Goal: Task Accomplishment & Management: Manage account settings

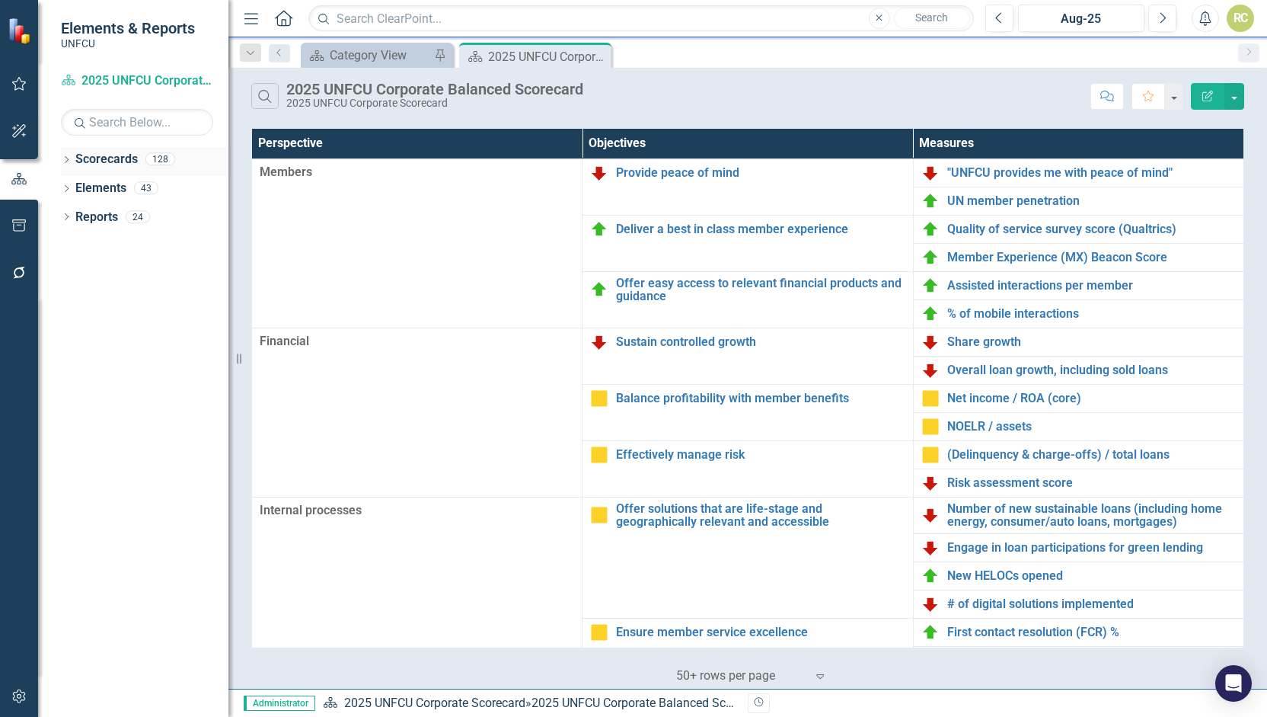
click at [67, 165] on div "Dropdown" at bounding box center [66, 161] width 11 height 13
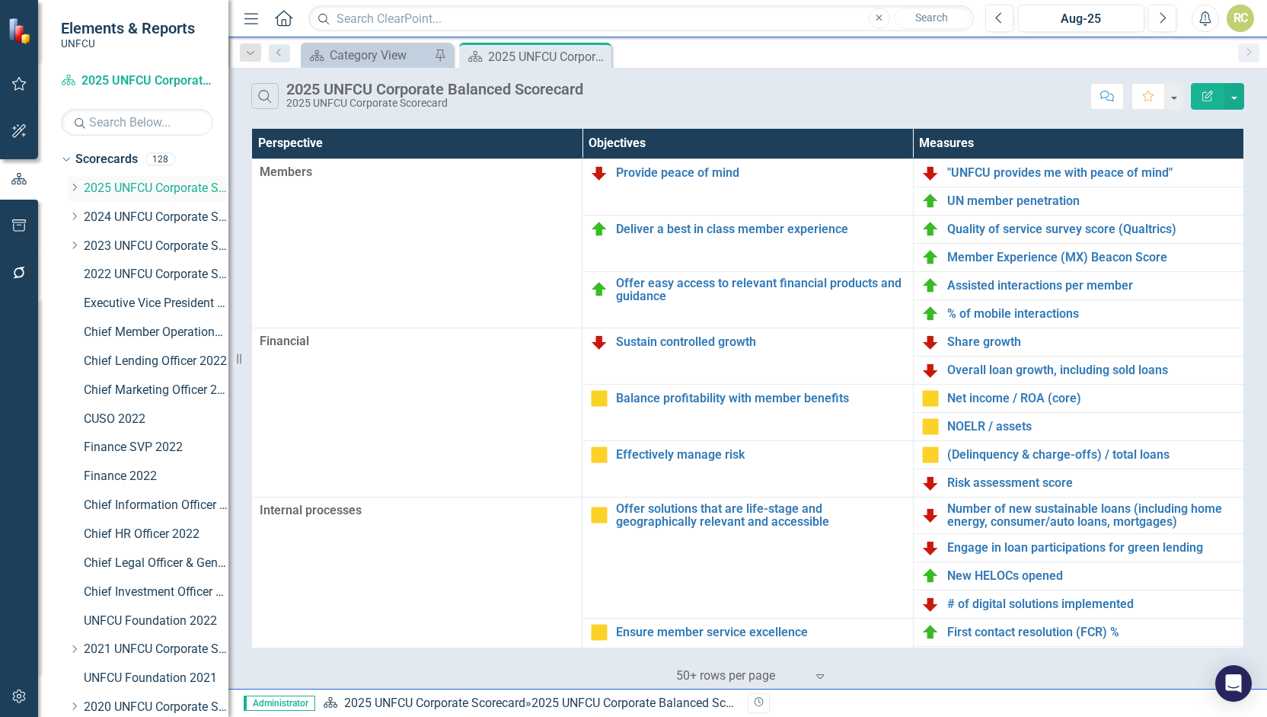
click at [77, 182] on div "Dropdown" at bounding box center [74, 188] width 11 height 13
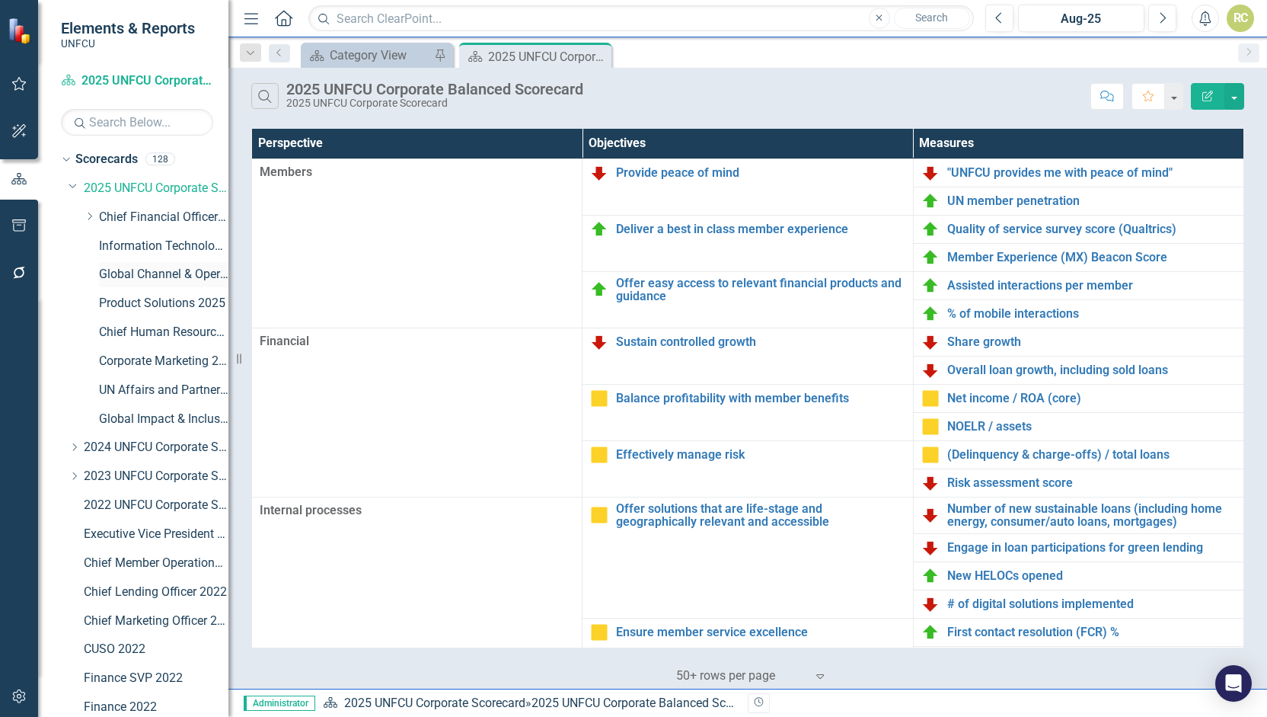
click at [143, 273] on link "Global Channel & Operations 2025" at bounding box center [163, 275] width 129 height 18
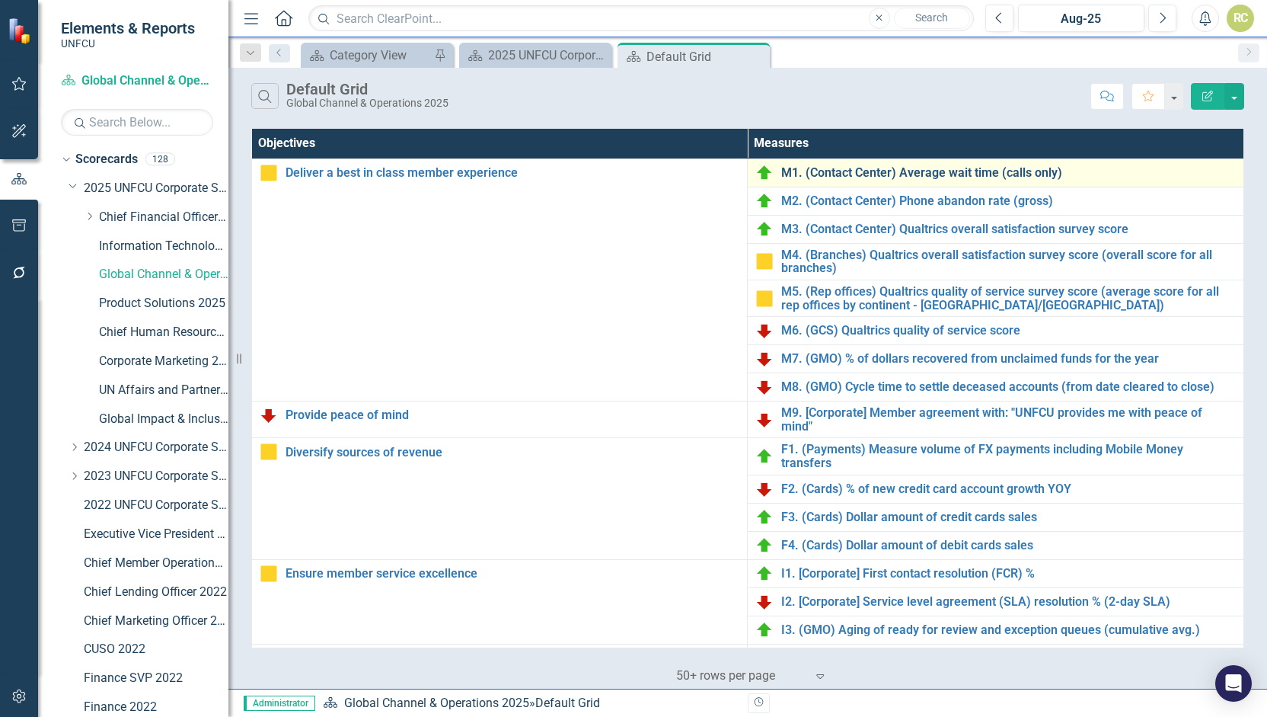
click at [855, 172] on link "M1. (Contact Center) Average wait time (calls only)" at bounding box center [1008, 173] width 455 height 14
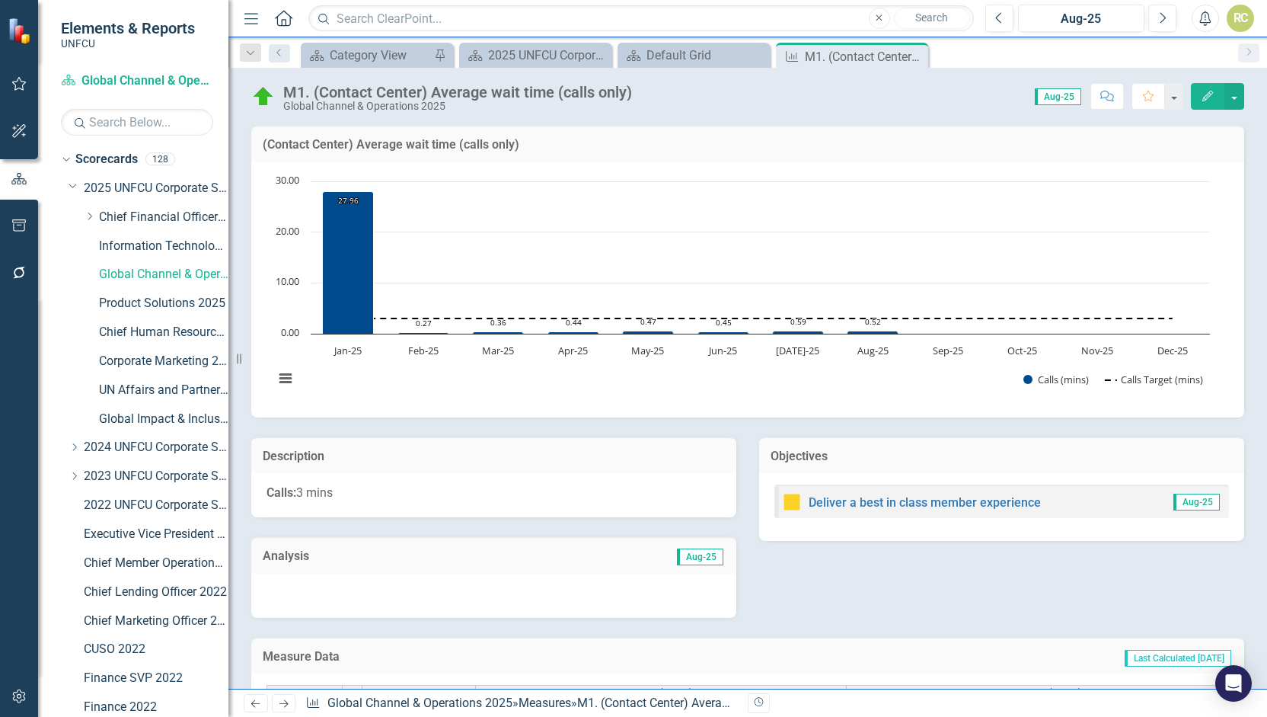
scroll to position [472, 0]
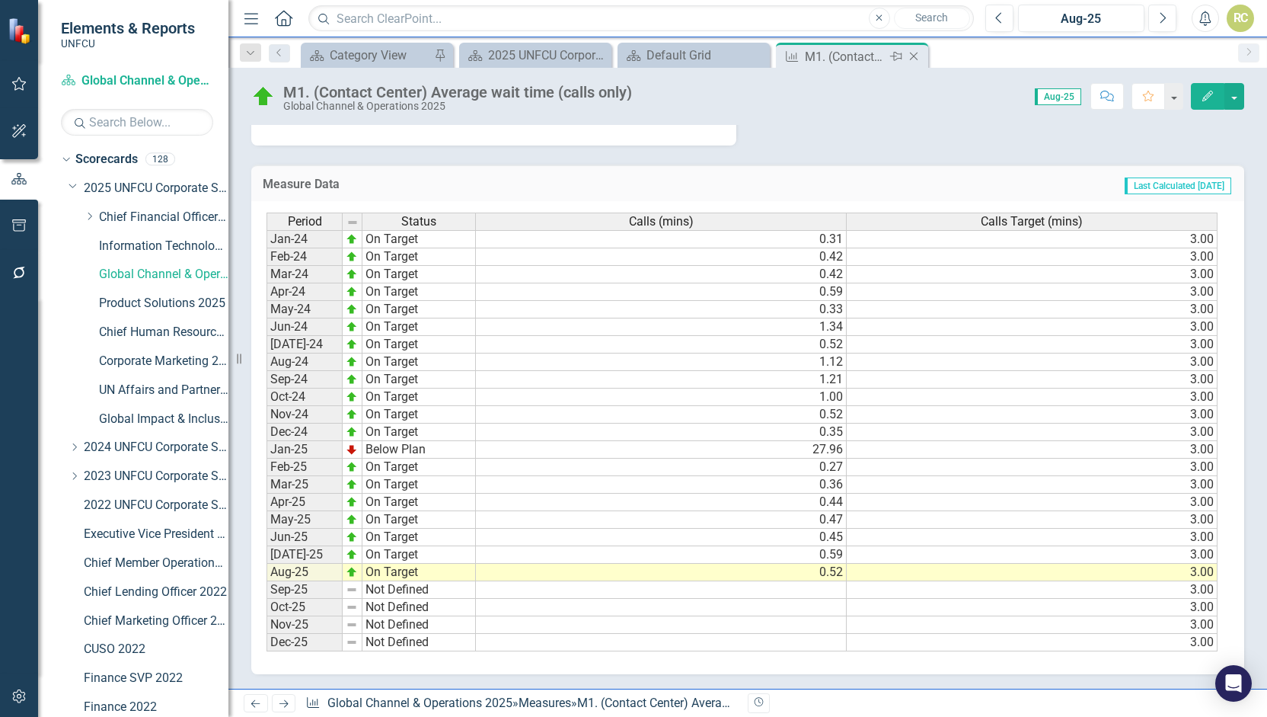
click at [918, 56] on icon "Close" at bounding box center [913, 56] width 15 height 12
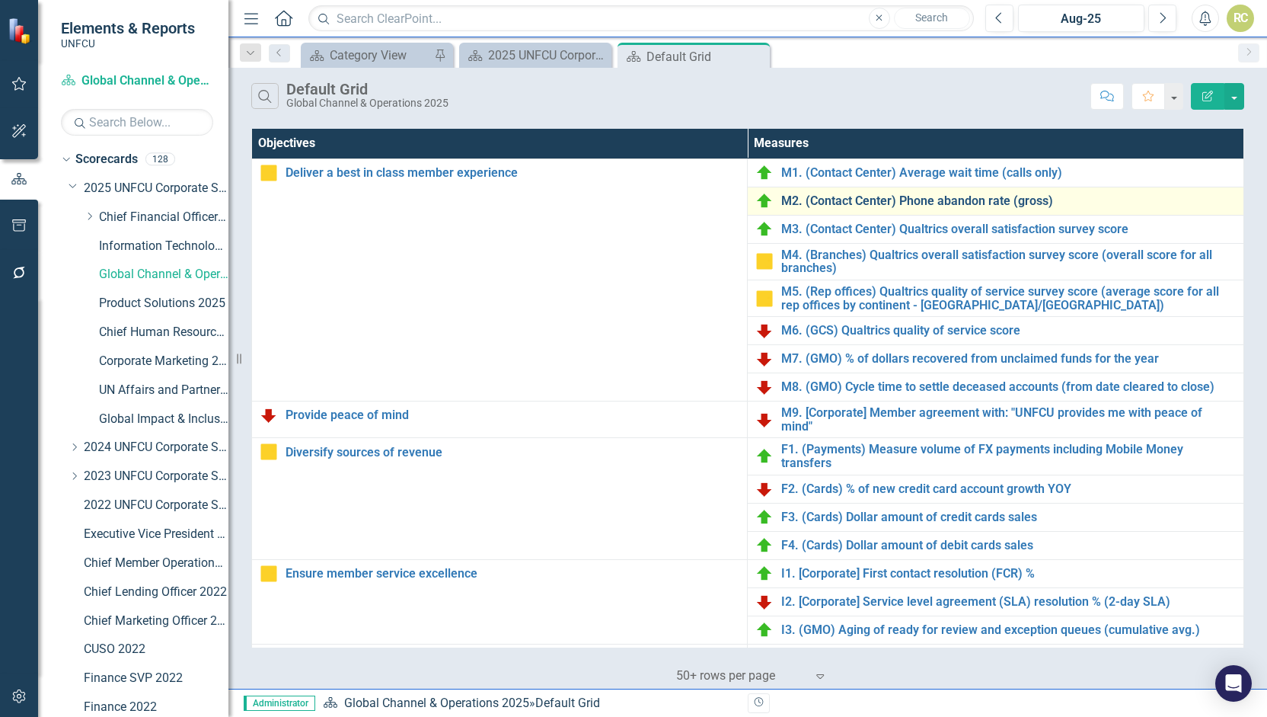
click at [856, 196] on link "M2. (Contact Center) Phone abandon rate (gross)" at bounding box center [1008, 201] width 455 height 14
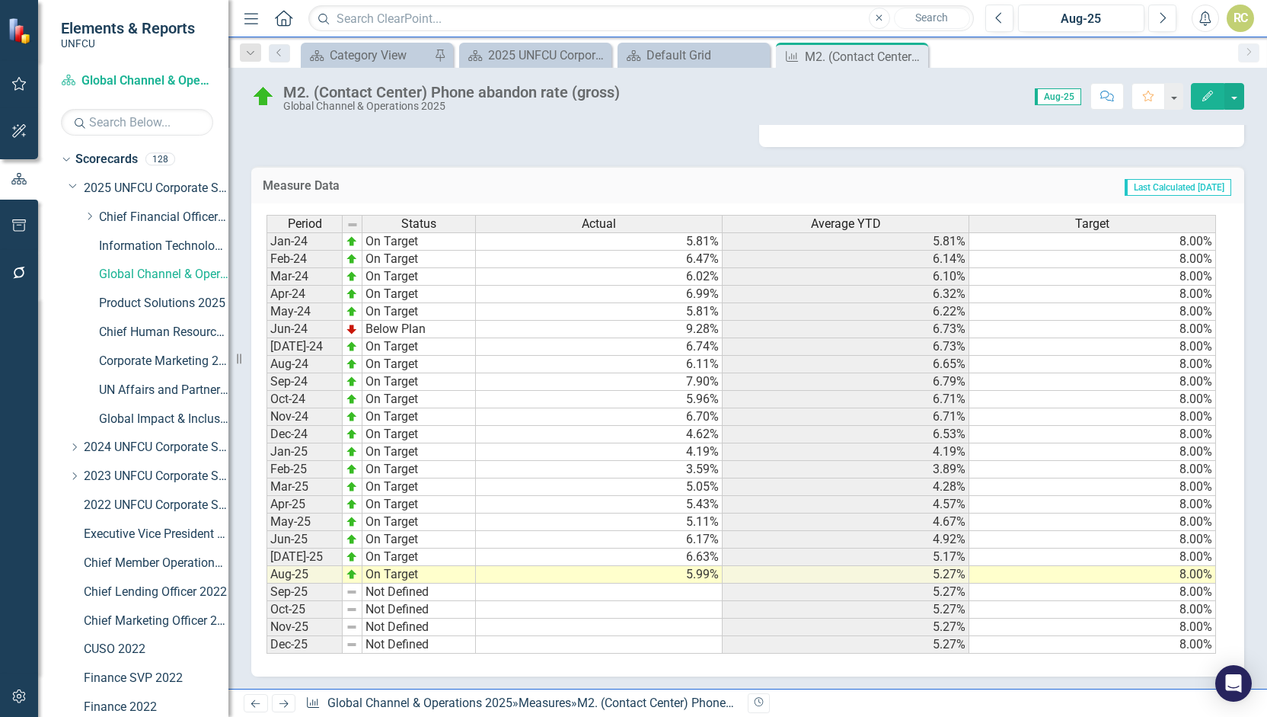
scroll to position [93, 0]
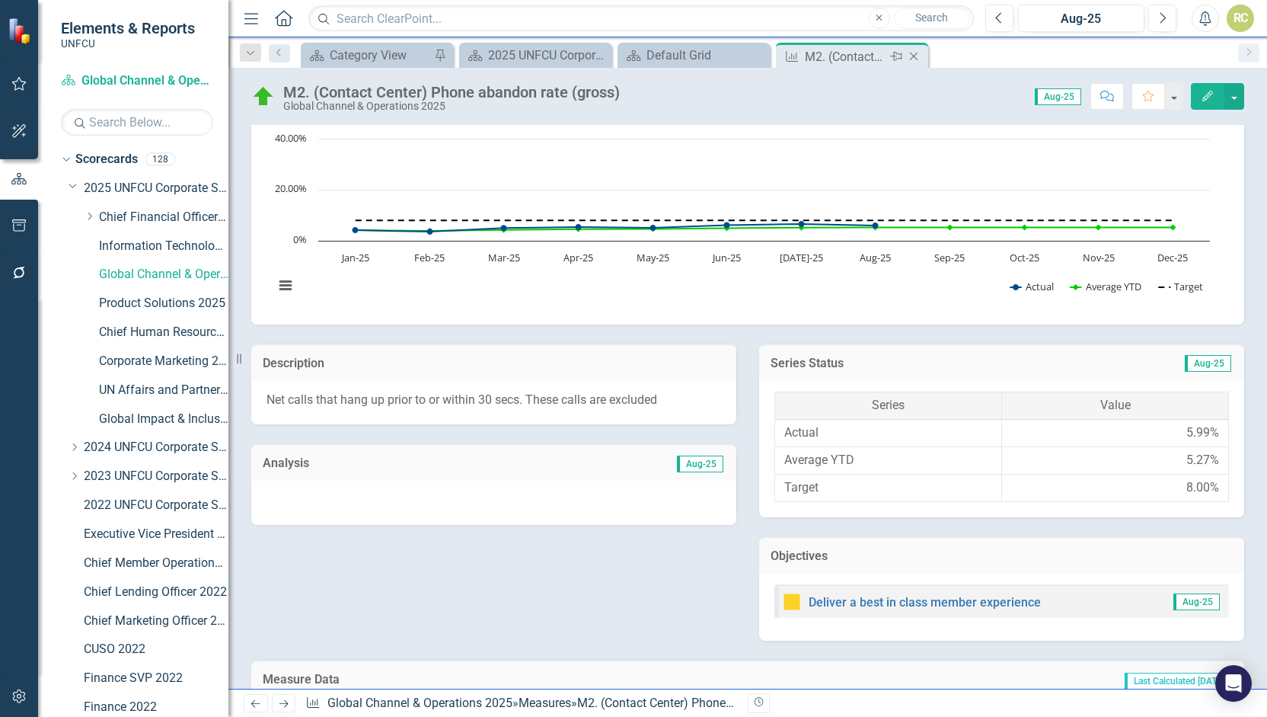
click at [918, 57] on icon "Close" at bounding box center [913, 56] width 15 height 12
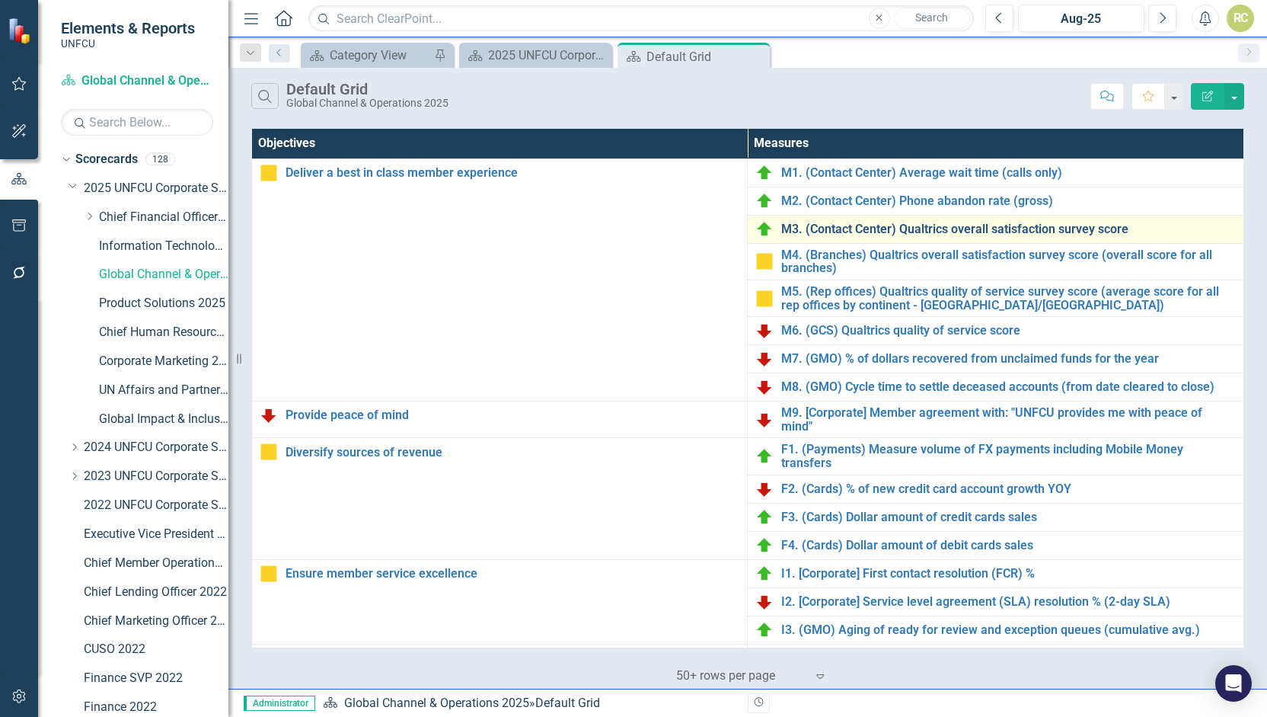
click at [856, 226] on link "M3. (Contact Center) Qualtrics overall satisfaction survey score" at bounding box center [1008, 229] width 455 height 14
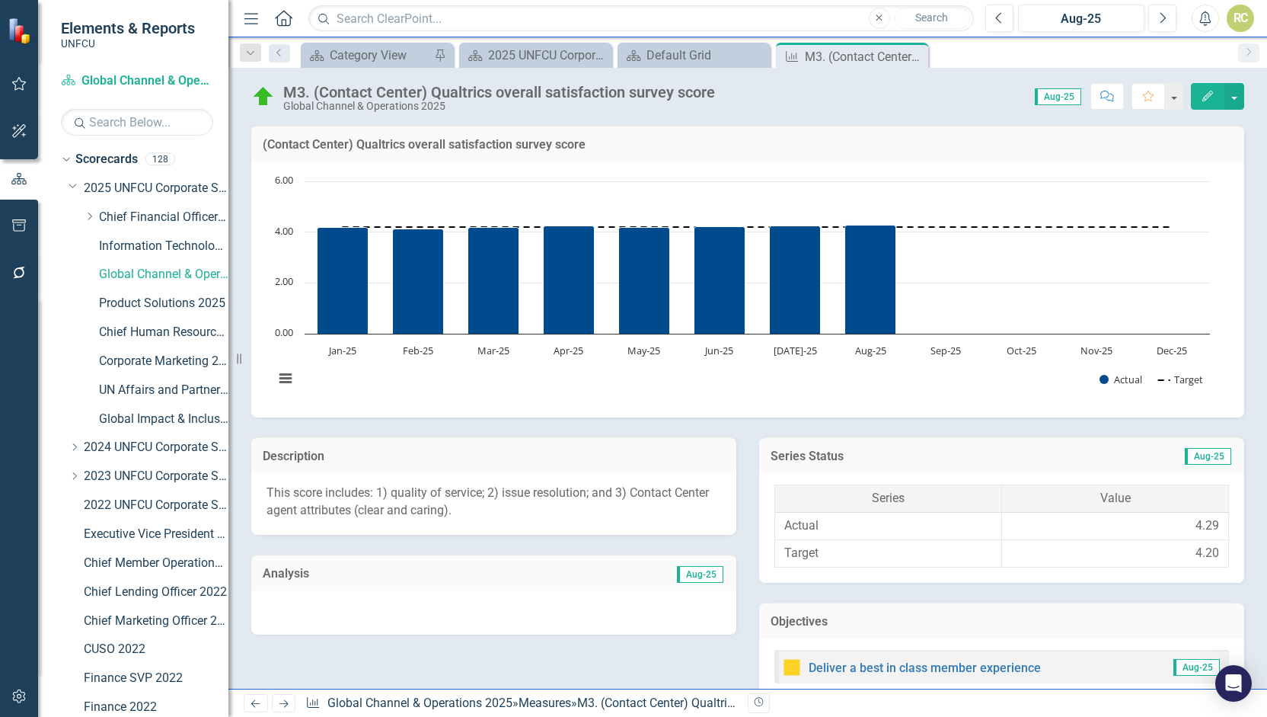
click at [1211, 94] on icon "Edit" at bounding box center [1208, 96] width 14 height 11
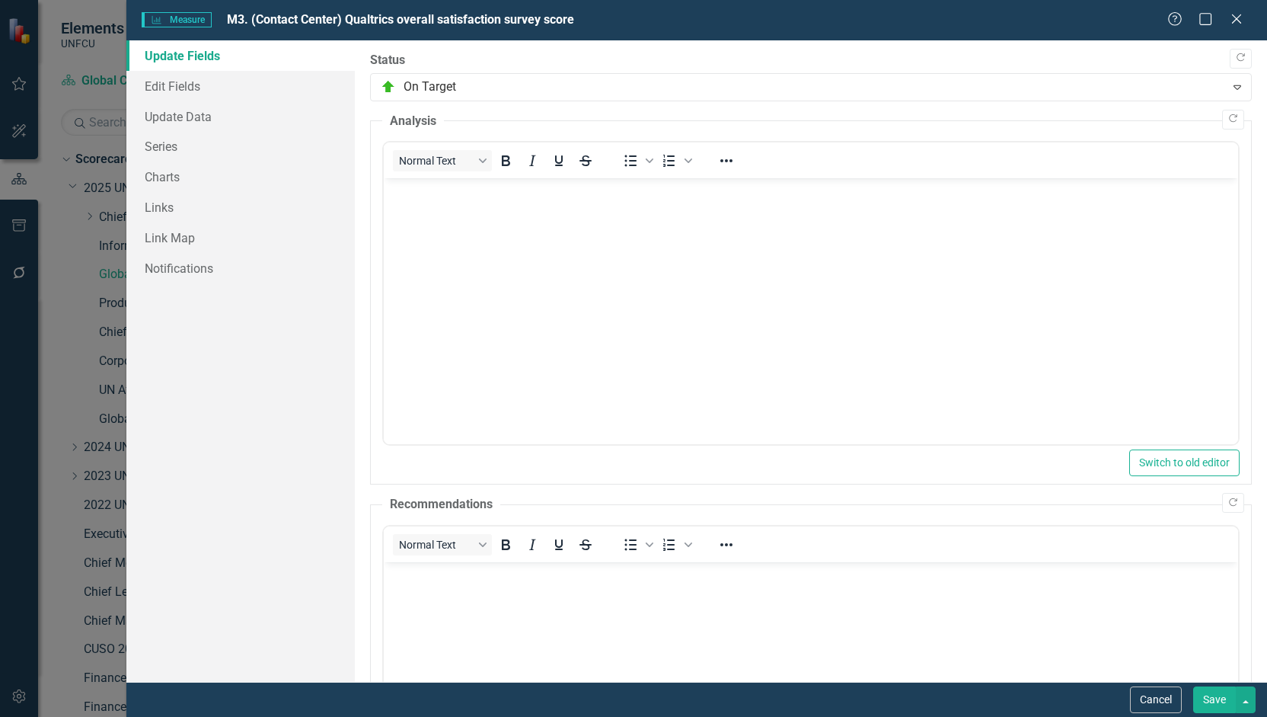
click at [508, 18] on span "M3. (Contact Center) Qualtrics overall satisfaction survey score" at bounding box center [400, 19] width 347 height 14
click at [503, 18] on span "M3. (Contact Center) Qualtrics overall satisfaction survey score" at bounding box center [400, 19] width 347 height 14
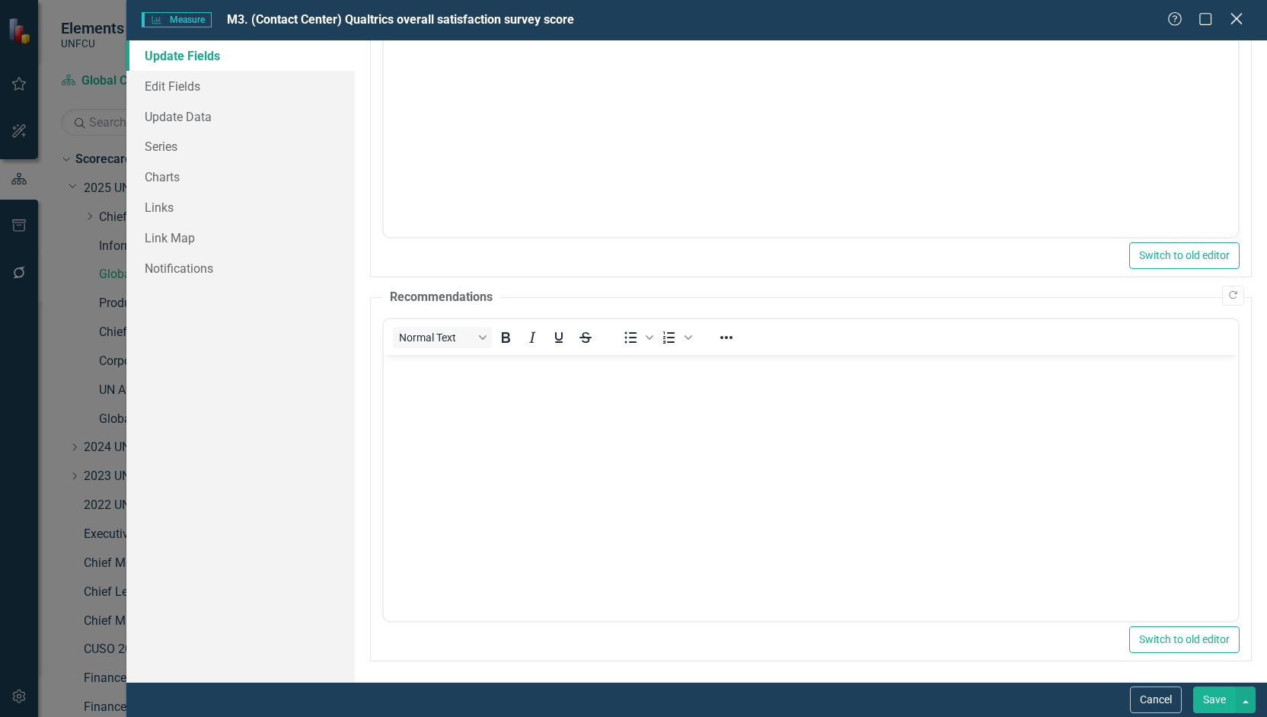
click at [1230, 18] on icon "Close" at bounding box center [1236, 18] width 19 height 14
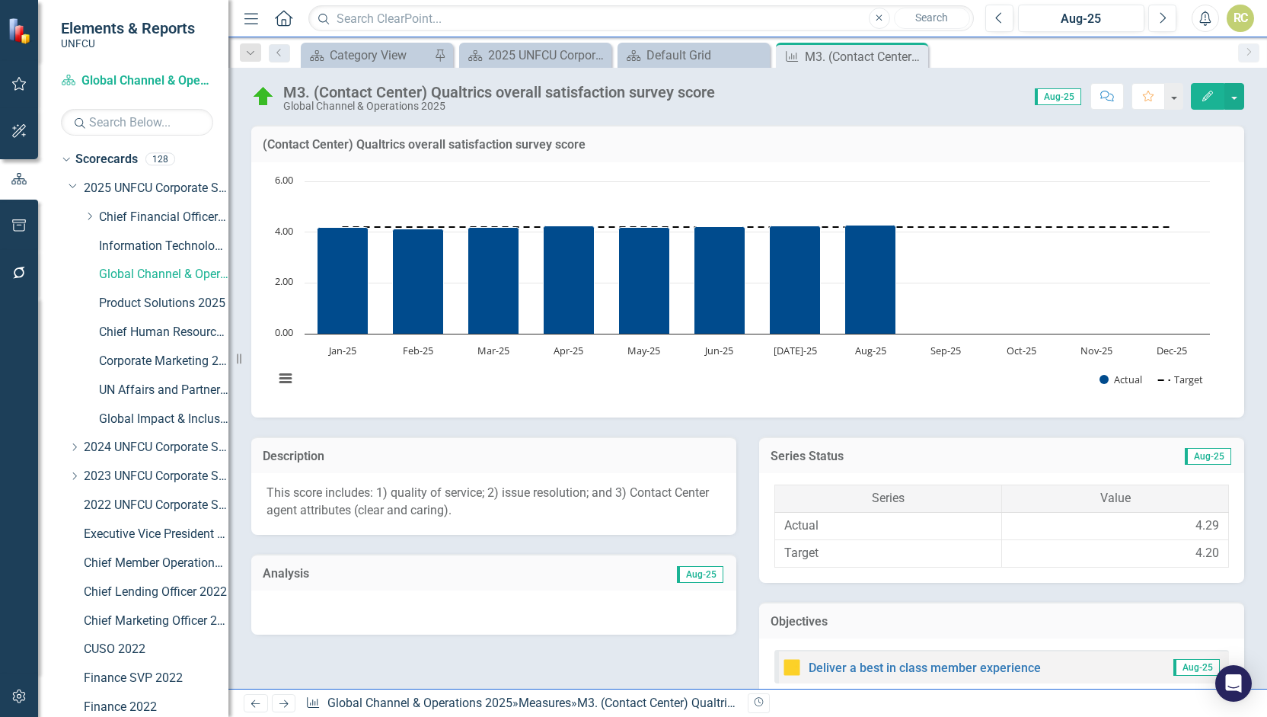
scroll to position [493, 0]
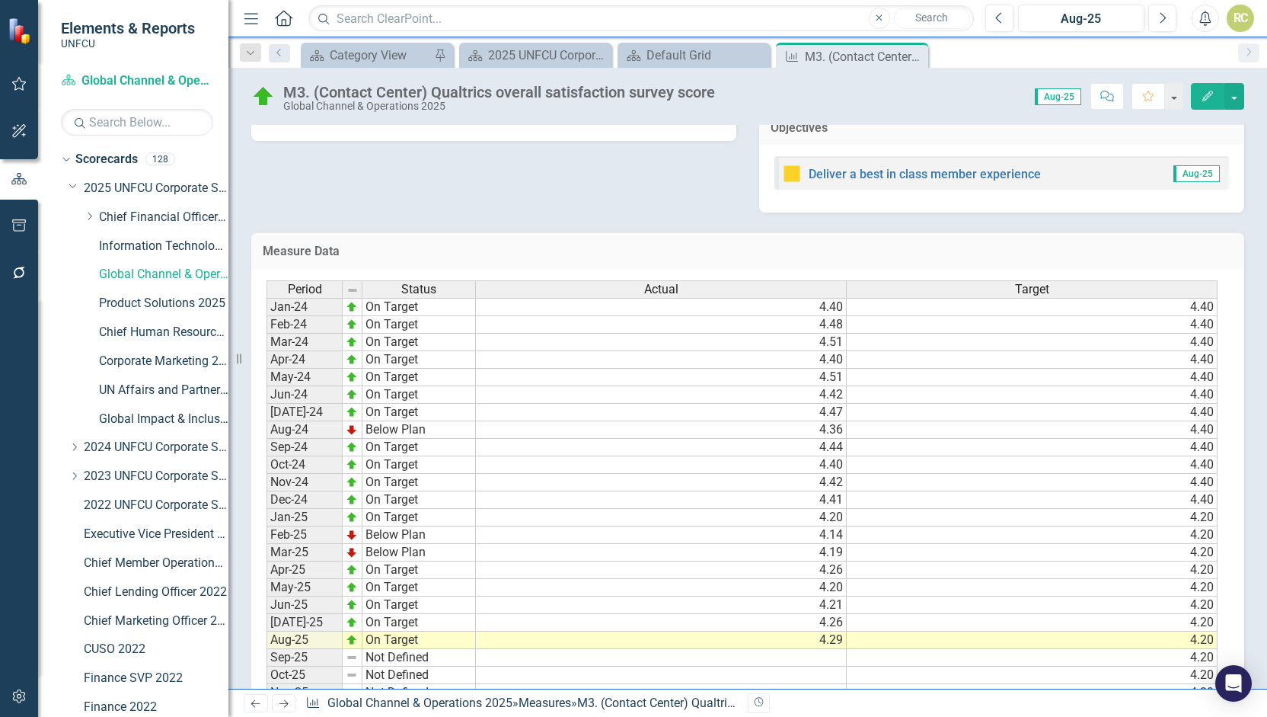
click at [359, 101] on div "Global Channel & Operations 2025" at bounding box center [499, 106] width 432 height 11
click at [358, 100] on div "M3. (Contact Center) Qualtrics overall satisfaction survey score" at bounding box center [499, 92] width 432 height 17
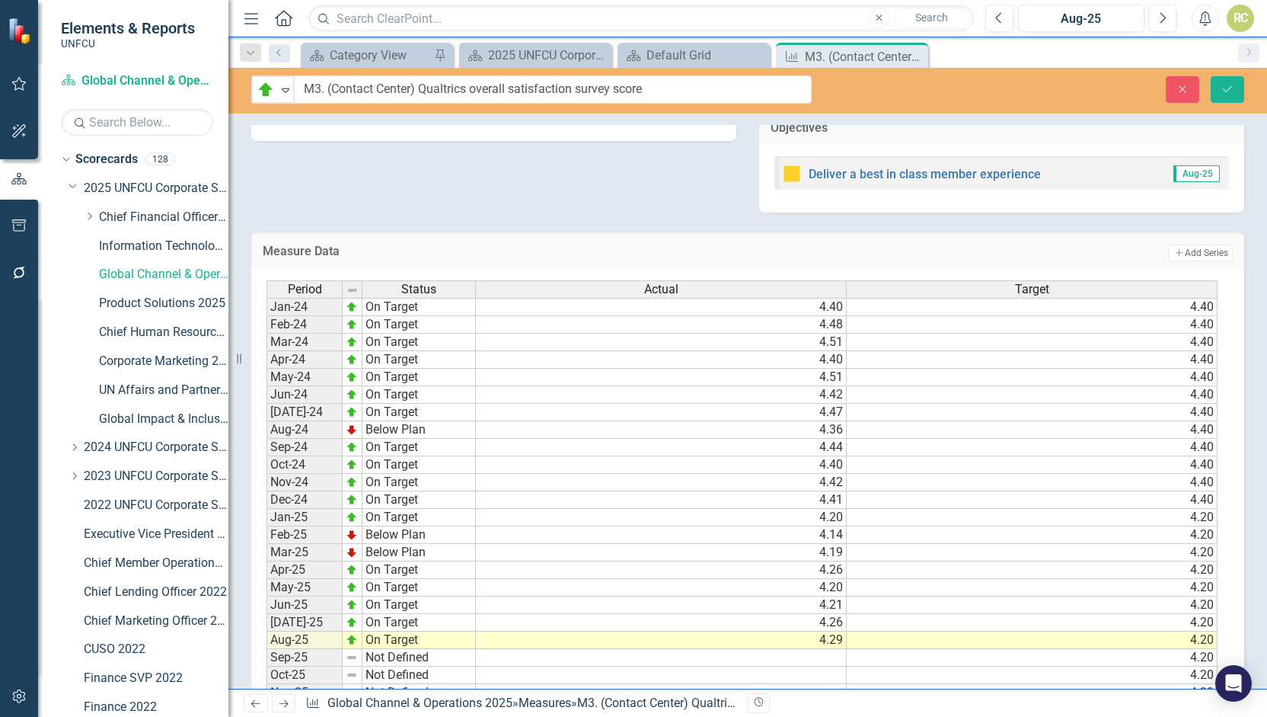
click at [358, 100] on input "M3. (Contact Center) Qualtrics overall satisfaction survey score" at bounding box center [553, 89] width 518 height 28
click at [581, 86] on input "M3. (Contact Center) Qualtrics overall satisfaction survey score" at bounding box center [553, 89] width 518 height 28
type input "M3. (Contact Center) Qualtrics quality of service survey score"
click at [1241, 91] on button "Save" at bounding box center [1228, 89] width 34 height 27
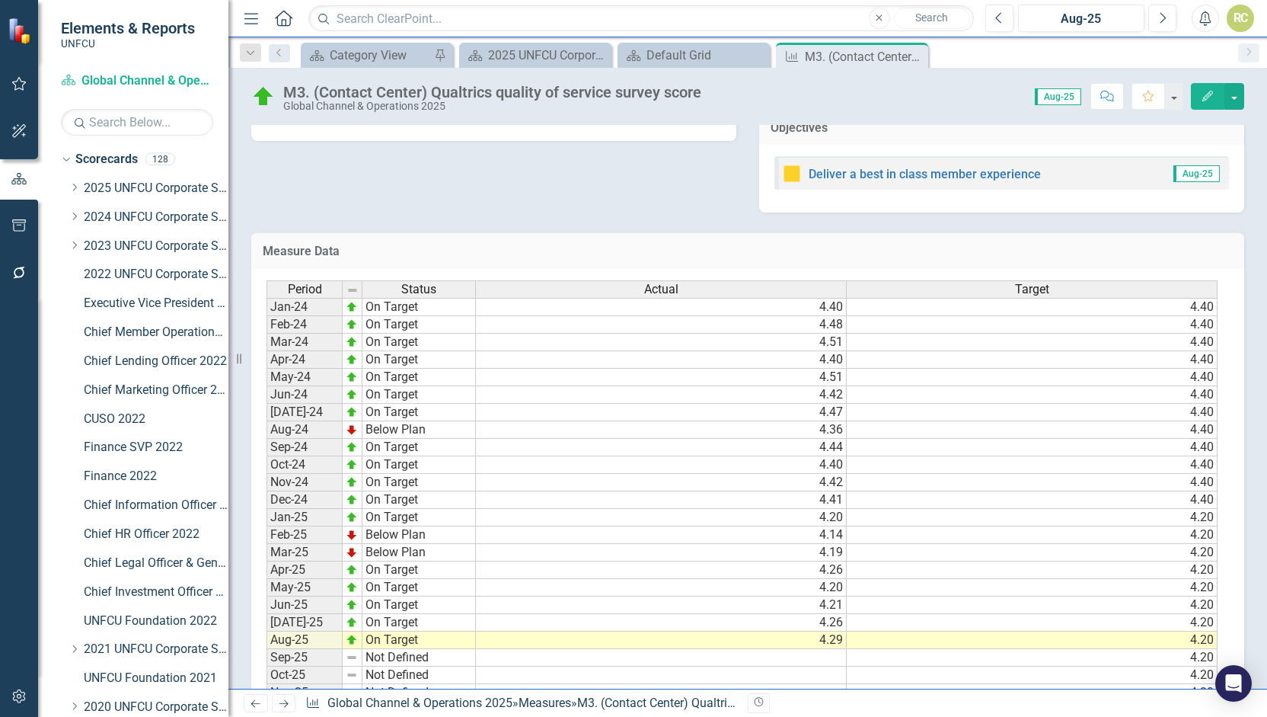
scroll to position [0, 0]
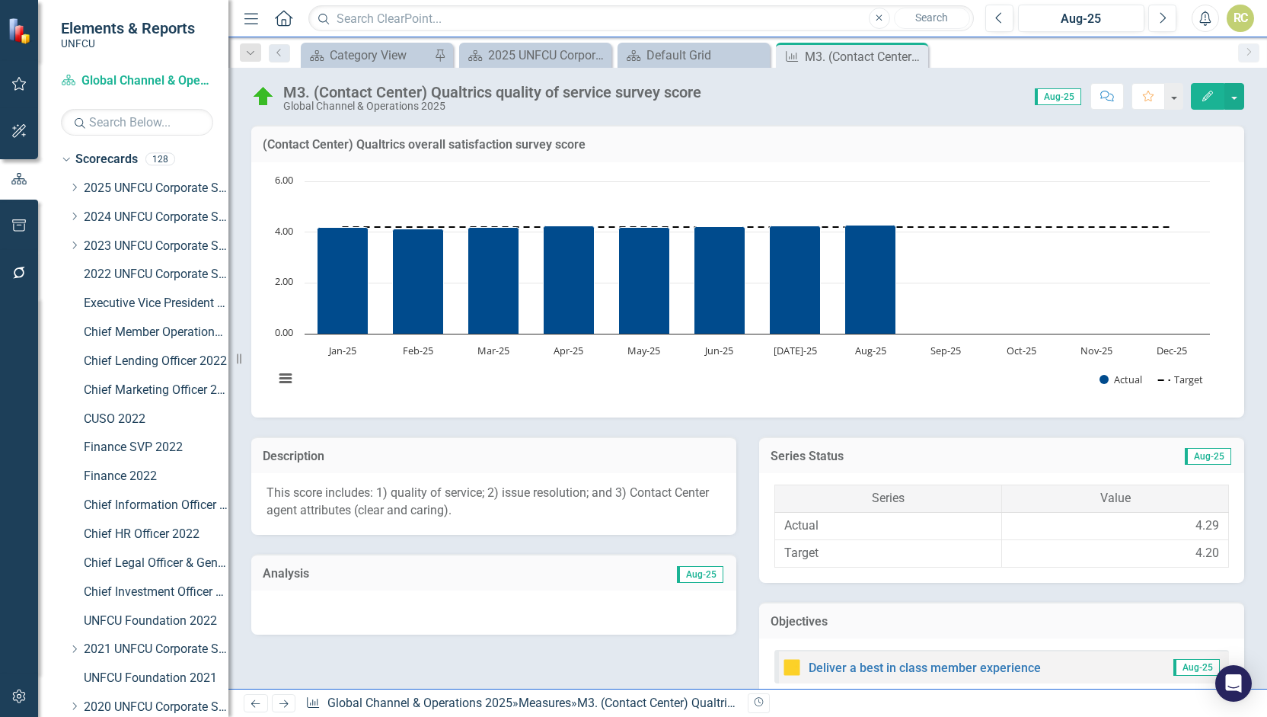
click at [509, 509] on p "This score includes: 1) quality of service; 2) issue resolution; and 3) Contact…" at bounding box center [494, 501] width 455 height 35
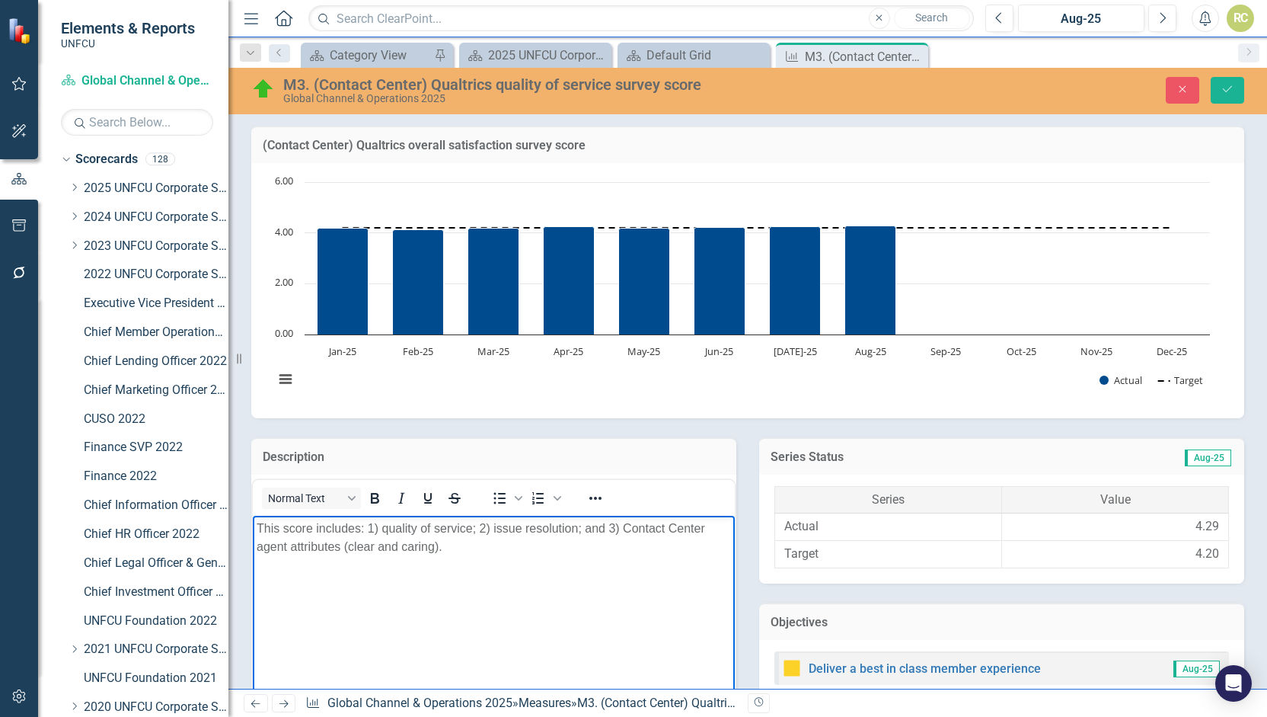
drag, startPoint x: 465, startPoint y: 537, endPoint x: 485, endPoint y: 546, distance: 22.5
click at [481, 544] on p "This score includes: 1) quality of service; 2) issue resolution; and 3) Contact…" at bounding box center [494, 537] width 474 height 37
drag, startPoint x: 510, startPoint y: 548, endPoint x: 247, endPoint y: 511, distance: 266.1
click at [253, 515] on html "This score includes: 1) quality of service; 2) issue resolution; and 3) Contact…" at bounding box center [494, 629] width 482 height 228
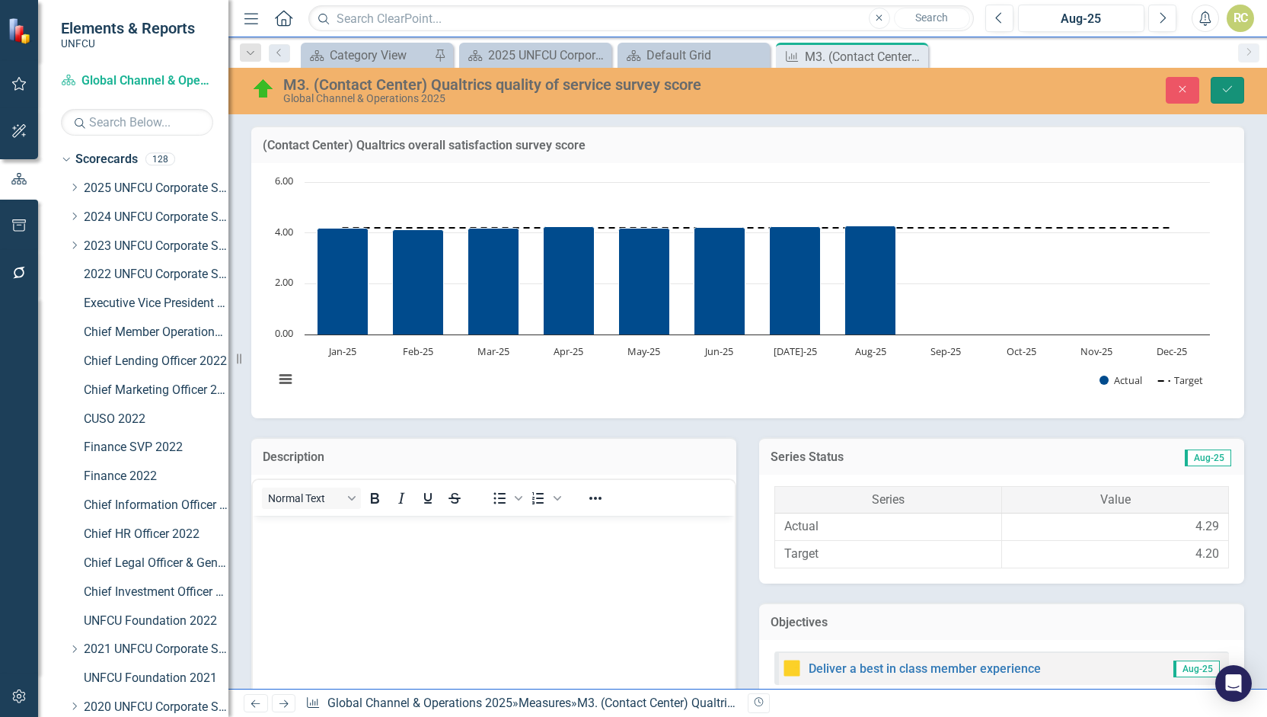
click at [1231, 83] on button "Save" at bounding box center [1228, 90] width 34 height 27
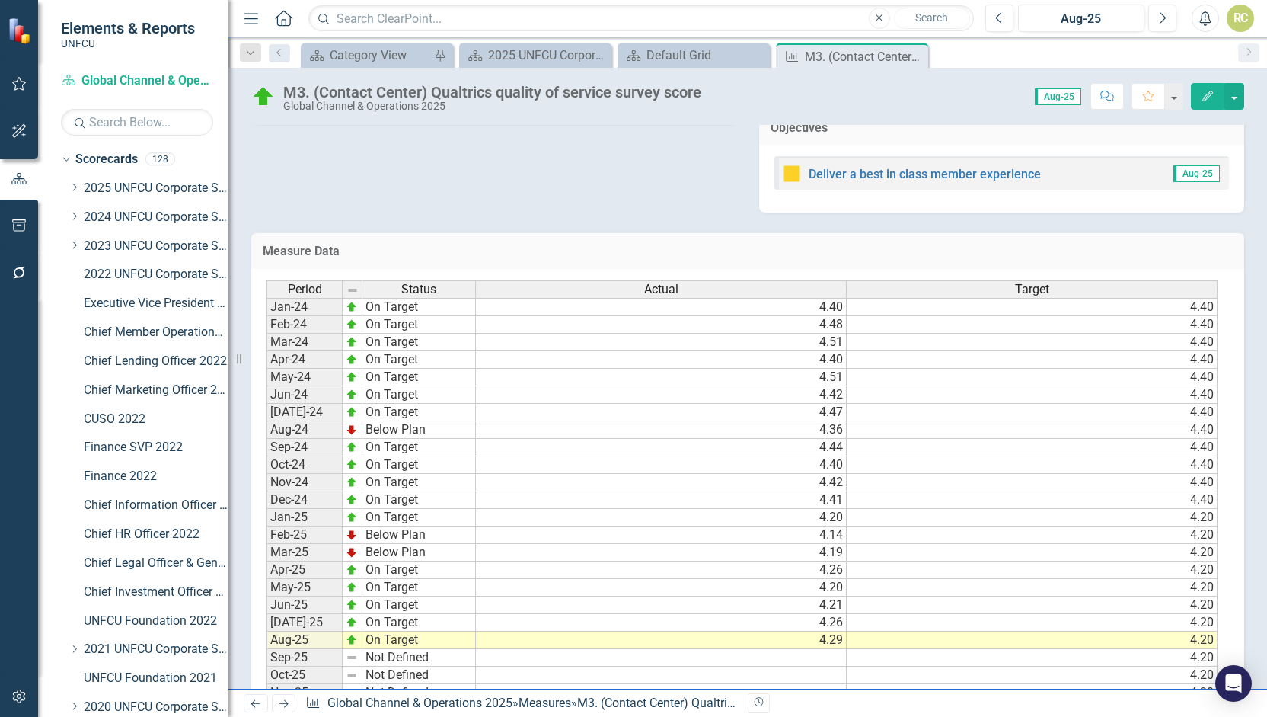
scroll to position [559, 0]
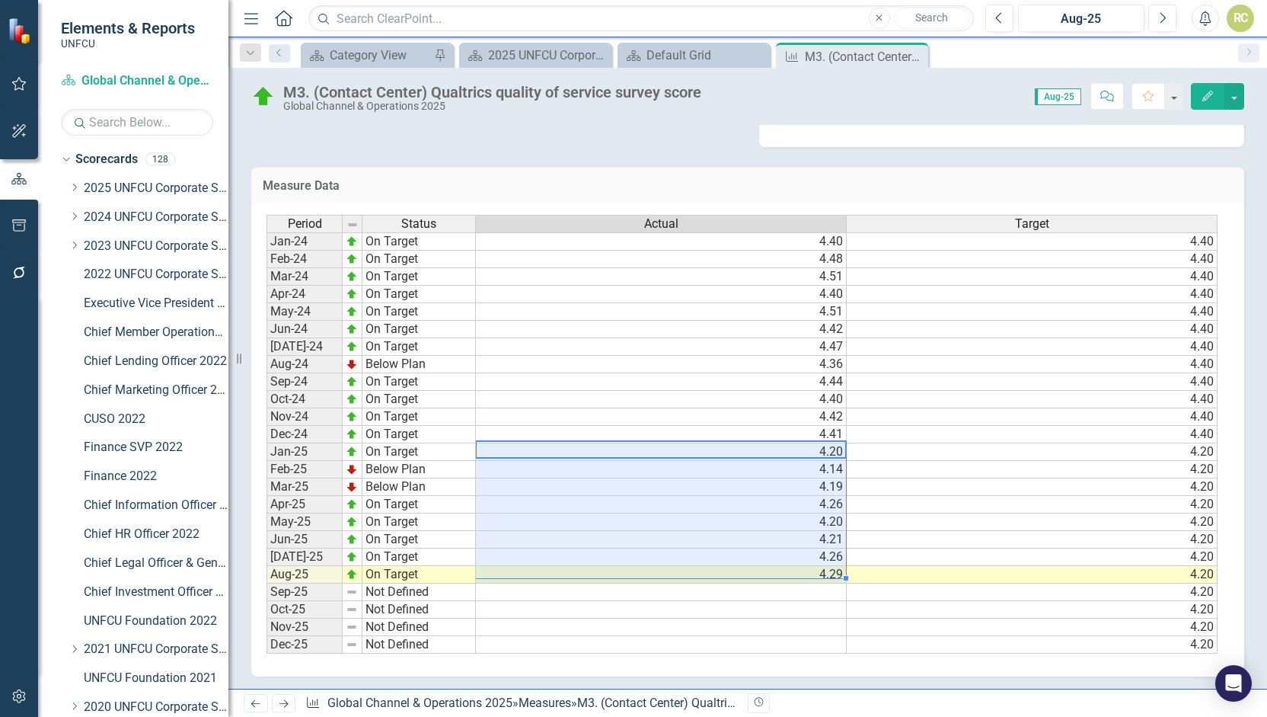
drag, startPoint x: 808, startPoint y: 450, endPoint x: 807, endPoint y: 569, distance: 118.8
click at [807, 569] on tbody "Jan-24 On Target 4.40 4.40 Feb-24 On Target 4.48 4.40 Mar-24 On Target 4.51 4.4…" at bounding box center [742, 442] width 951 height 421
click at [816, 670] on div "Period Status Actual Target Jan-24 On Target 4.40 4.40 Feb-24 On Target 4.48 4.…" at bounding box center [747, 439] width 993 height 473
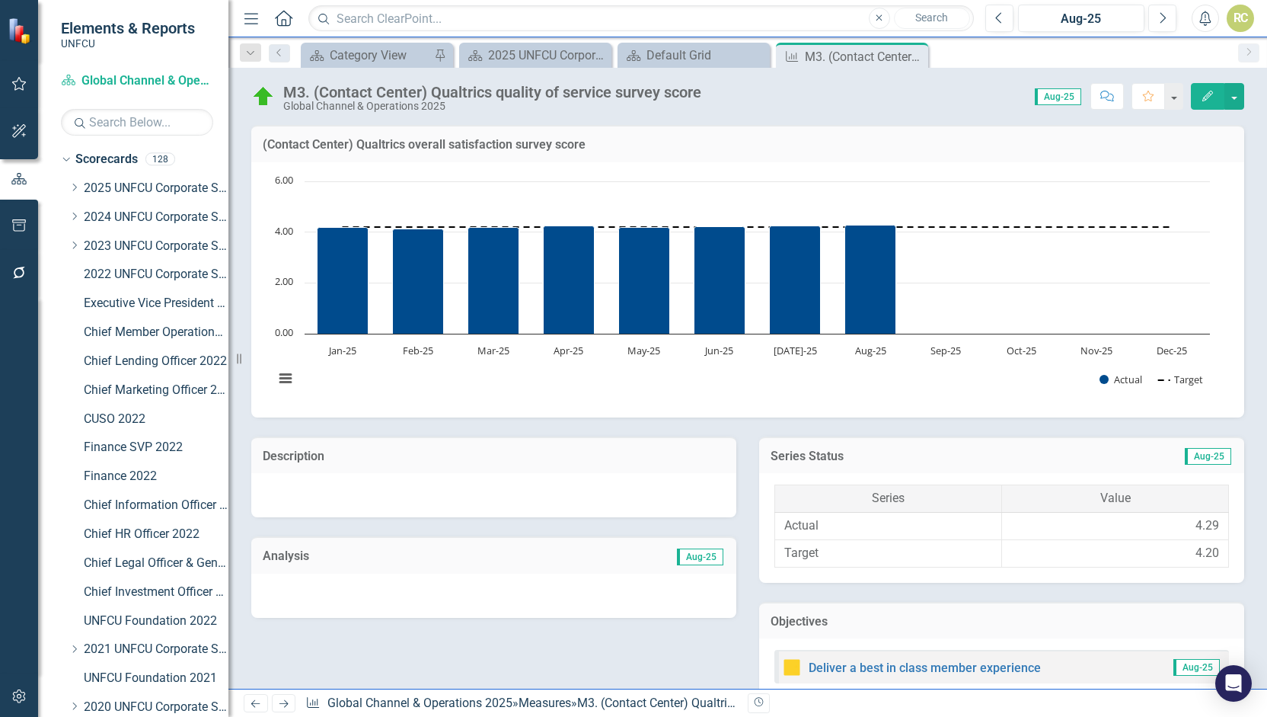
scroll to position [493, 0]
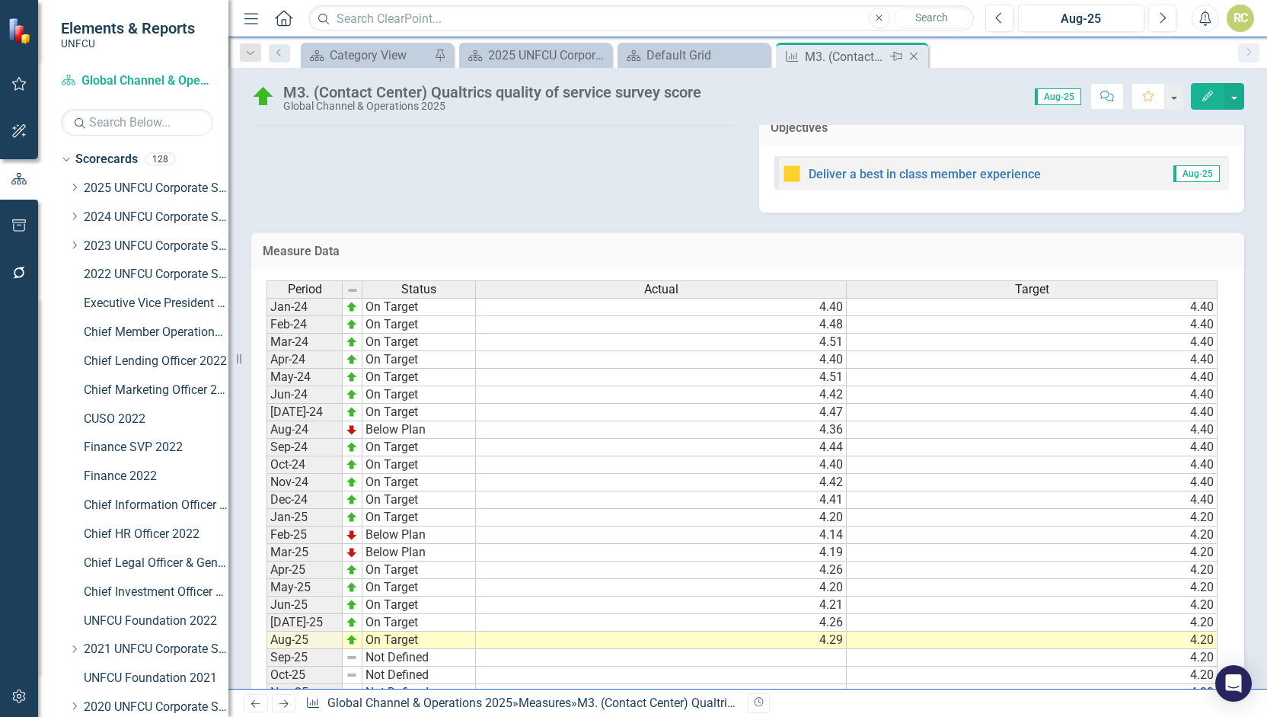
click at [914, 53] on icon "Close" at bounding box center [913, 56] width 15 height 12
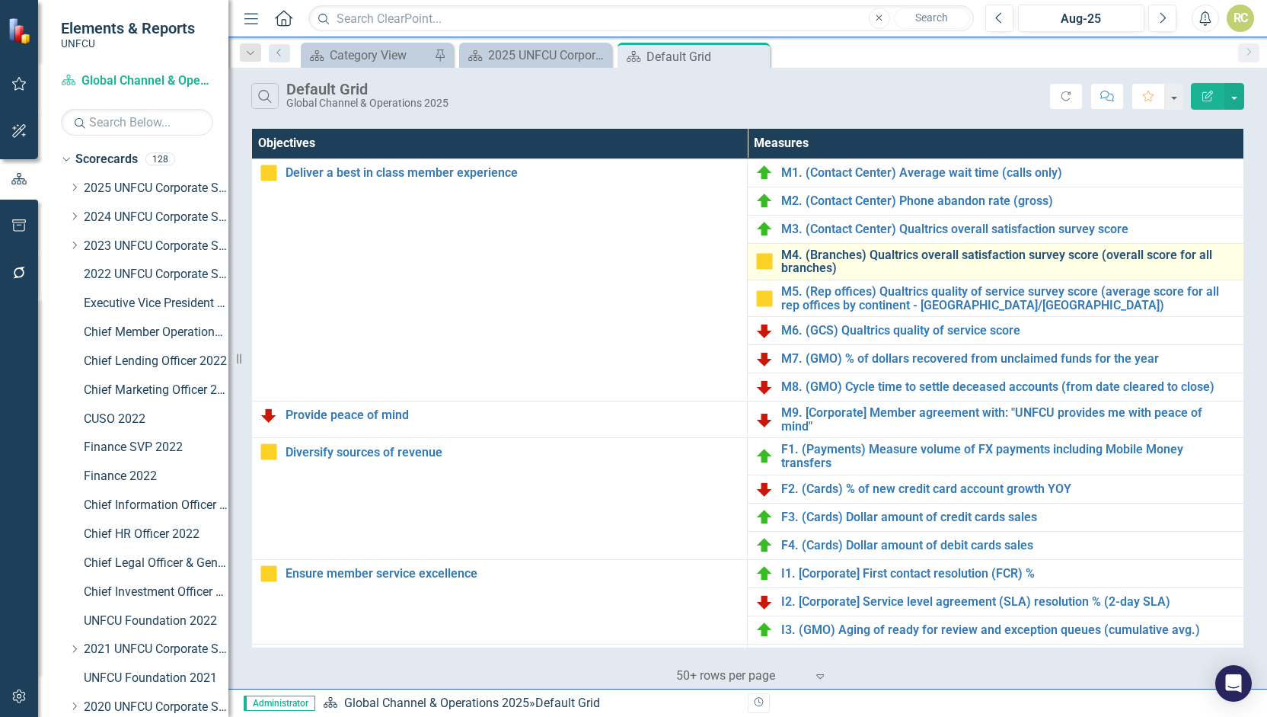
click at [836, 261] on link "M4. (Branches) Qualtrics overall satisfaction survey score (overall score for a…" at bounding box center [1008, 261] width 455 height 27
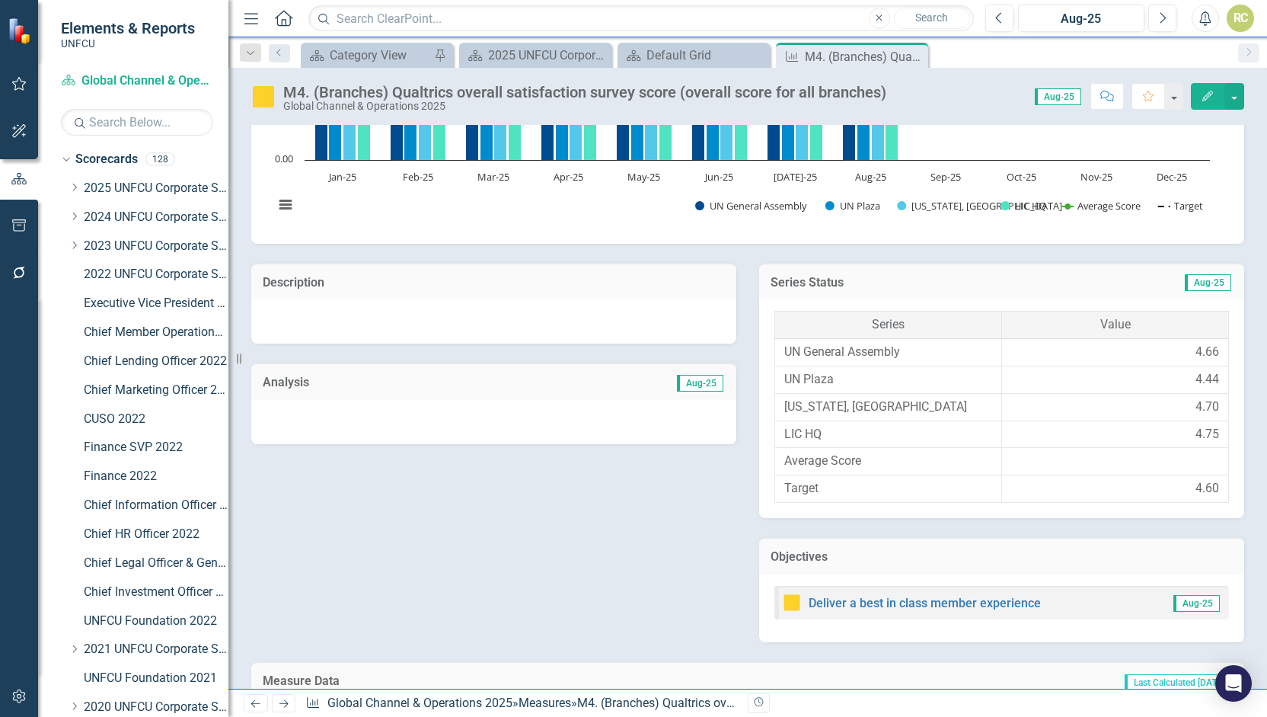
scroll to position [668, 0]
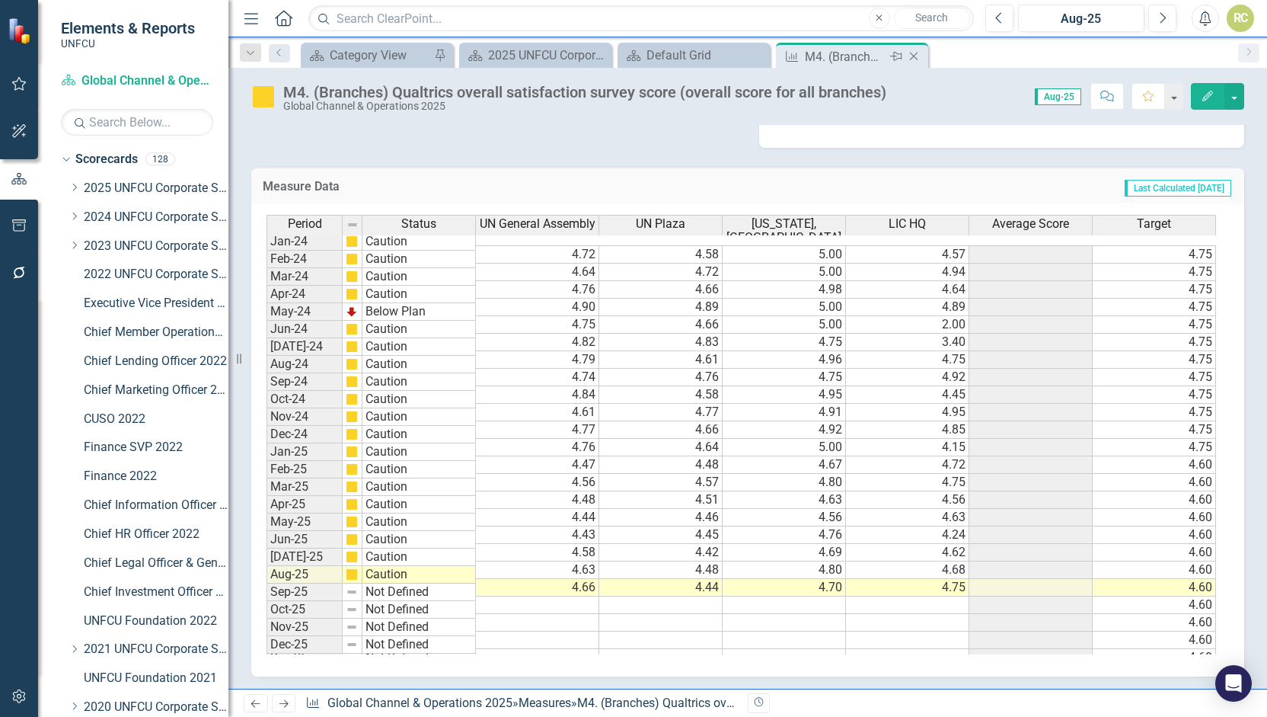
click at [915, 53] on icon at bounding box center [914, 57] width 8 height 8
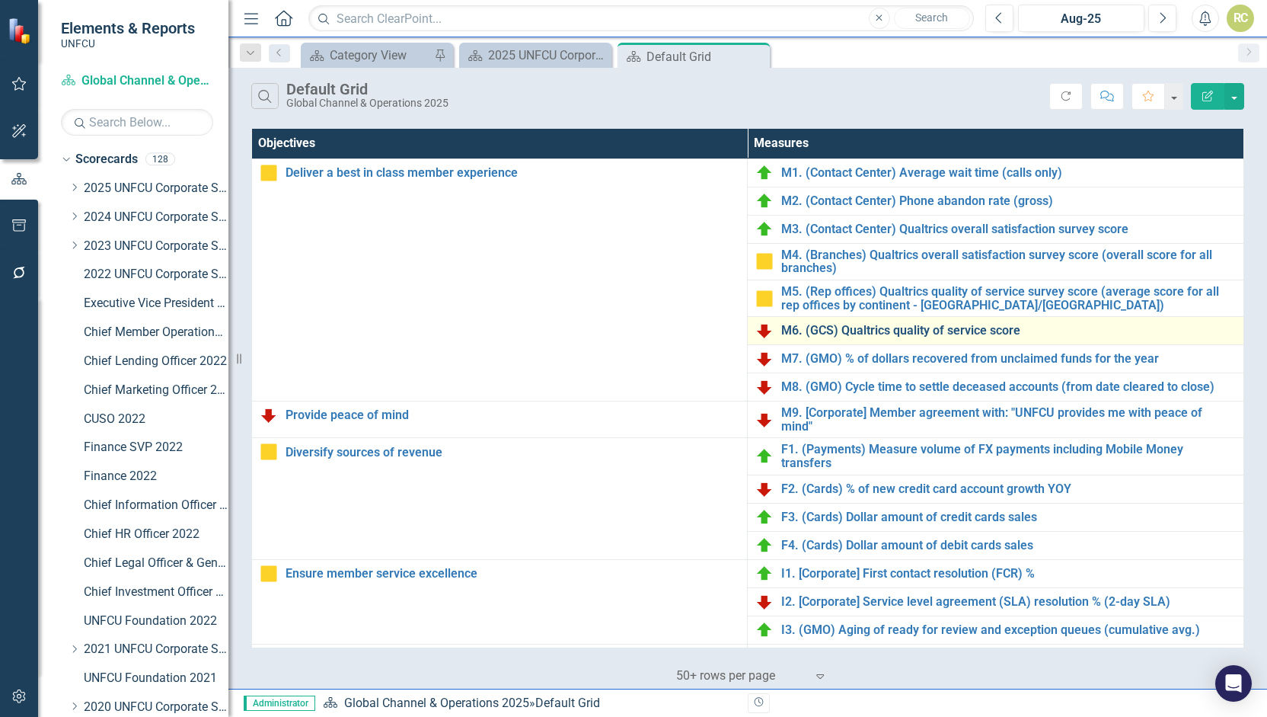
click at [950, 325] on link "M6. (GCS) Qualtrics quality of service score" at bounding box center [1008, 331] width 455 height 14
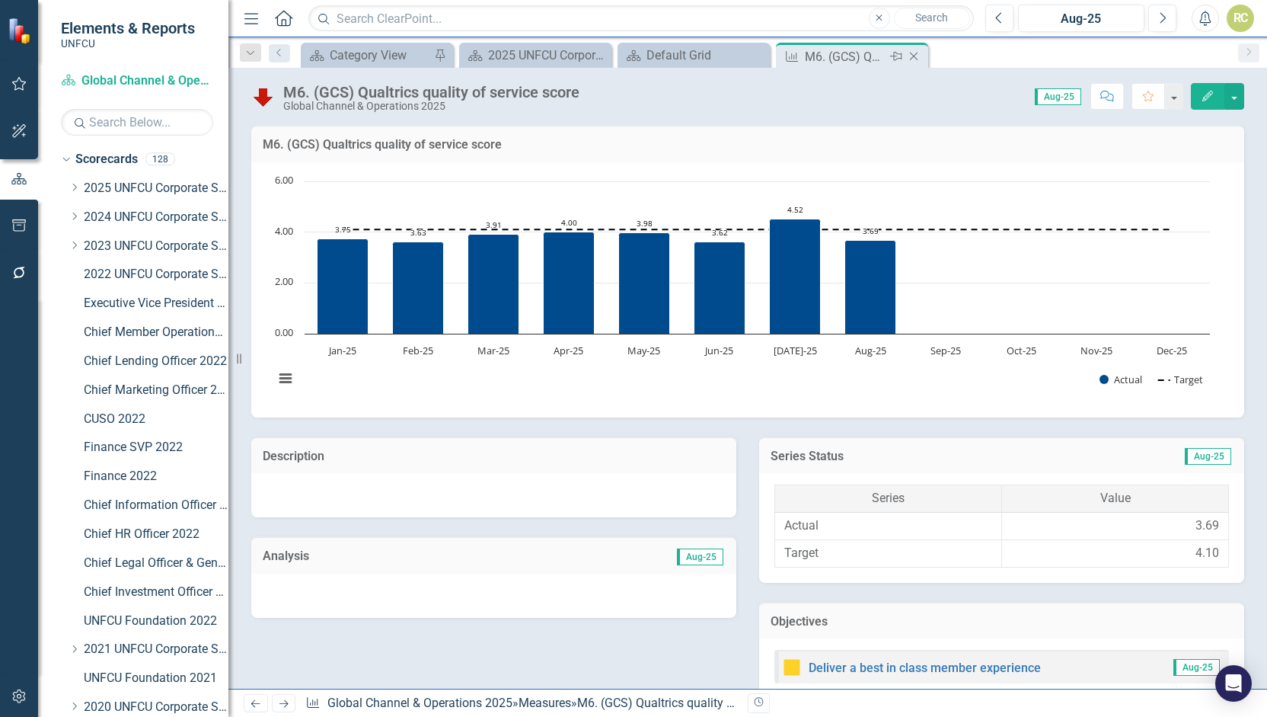
click at [916, 57] on icon "Close" at bounding box center [913, 56] width 15 height 12
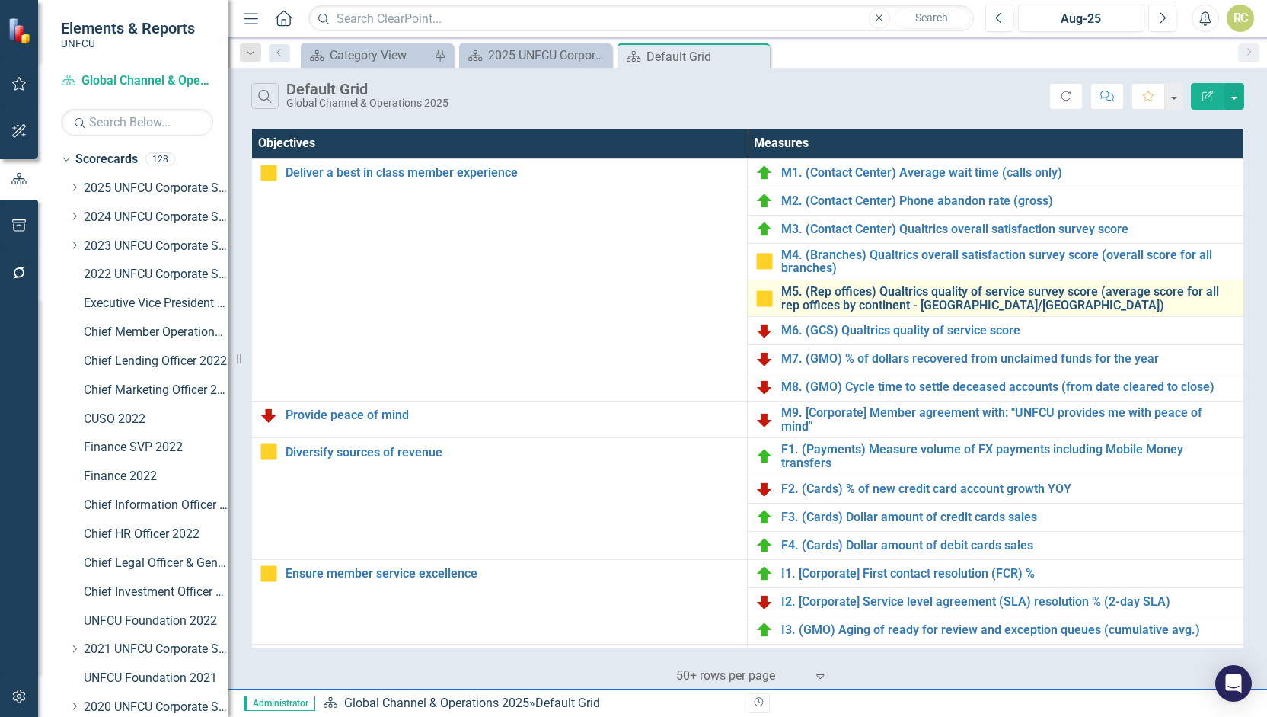
click at [869, 300] on link "M5. (Rep offices) Qualtrics quality of service survey score (average score for …" at bounding box center [1008, 298] width 455 height 27
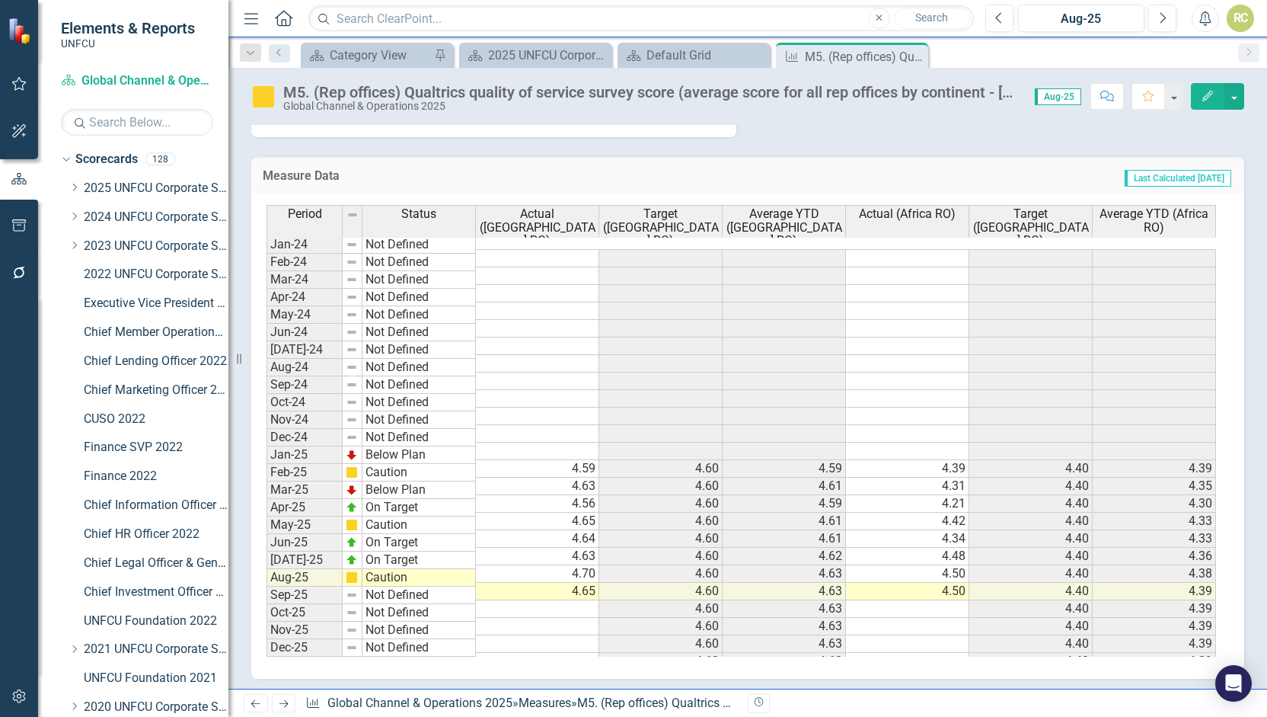
scroll to position [497, 0]
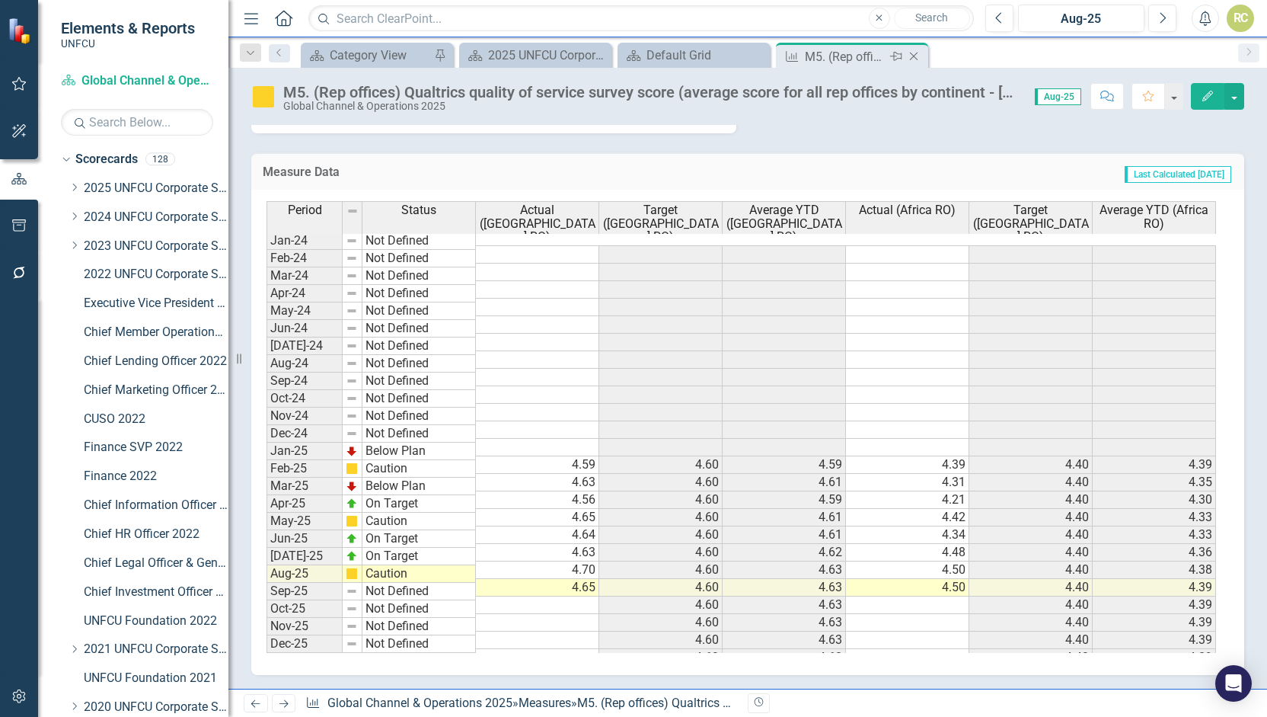
click at [917, 57] on icon "Close" at bounding box center [913, 56] width 15 height 12
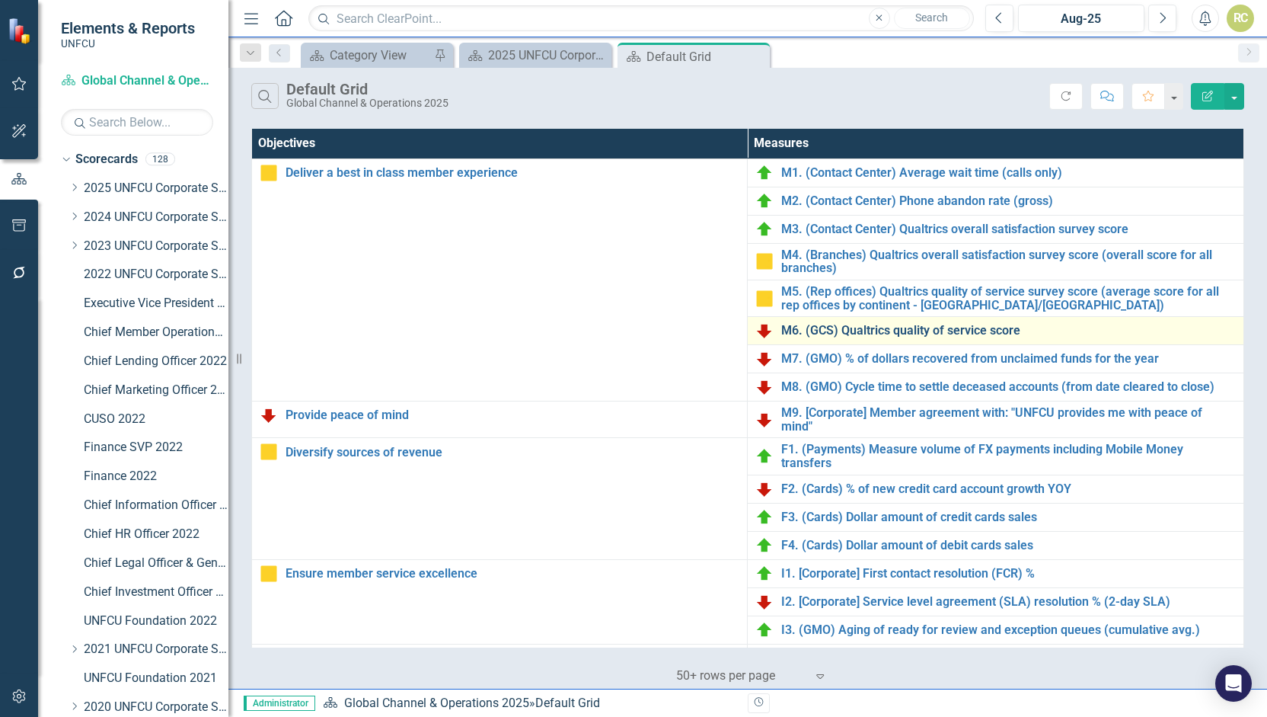
click at [842, 327] on link "M6. (GCS) Qualtrics quality of service score" at bounding box center [1008, 331] width 455 height 14
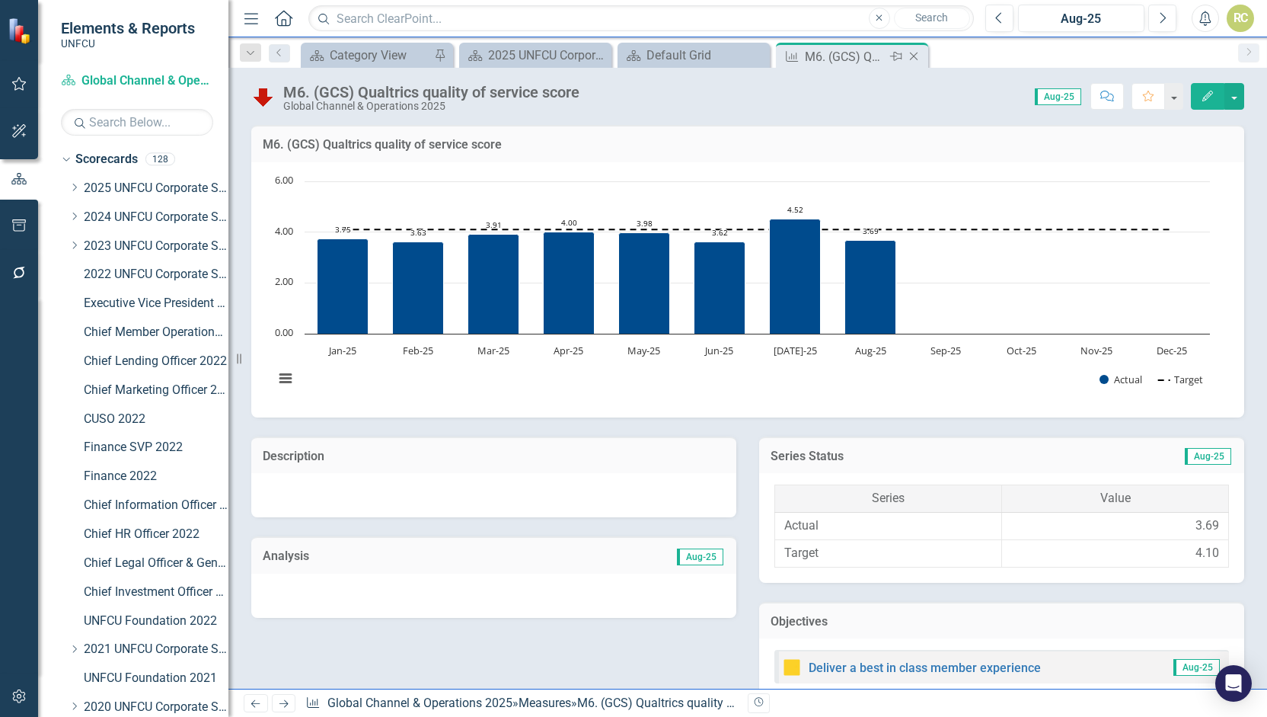
click at [914, 56] on icon at bounding box center [914, 57] width 8 height 8
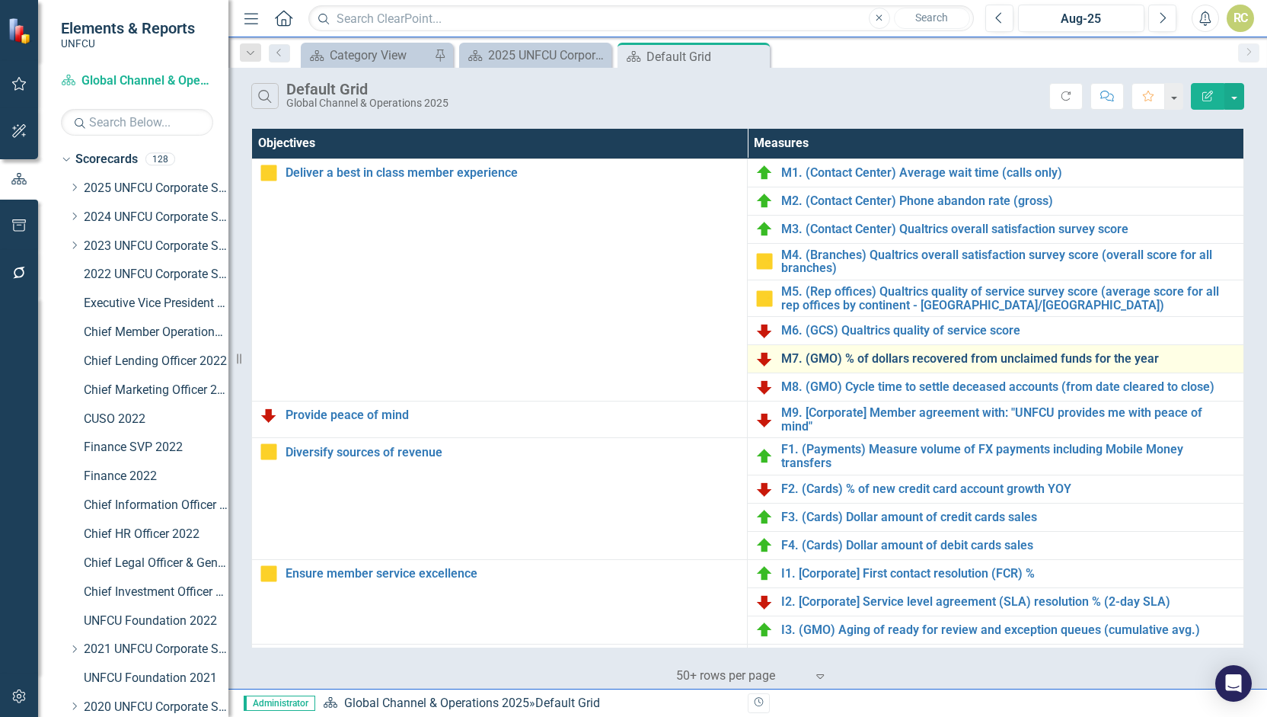
click at [868, 360] on link "M7. (GMO) % of dollars recovered from unclaimed funds for the year" at bounding box center [1008, 359] width 455 height 14
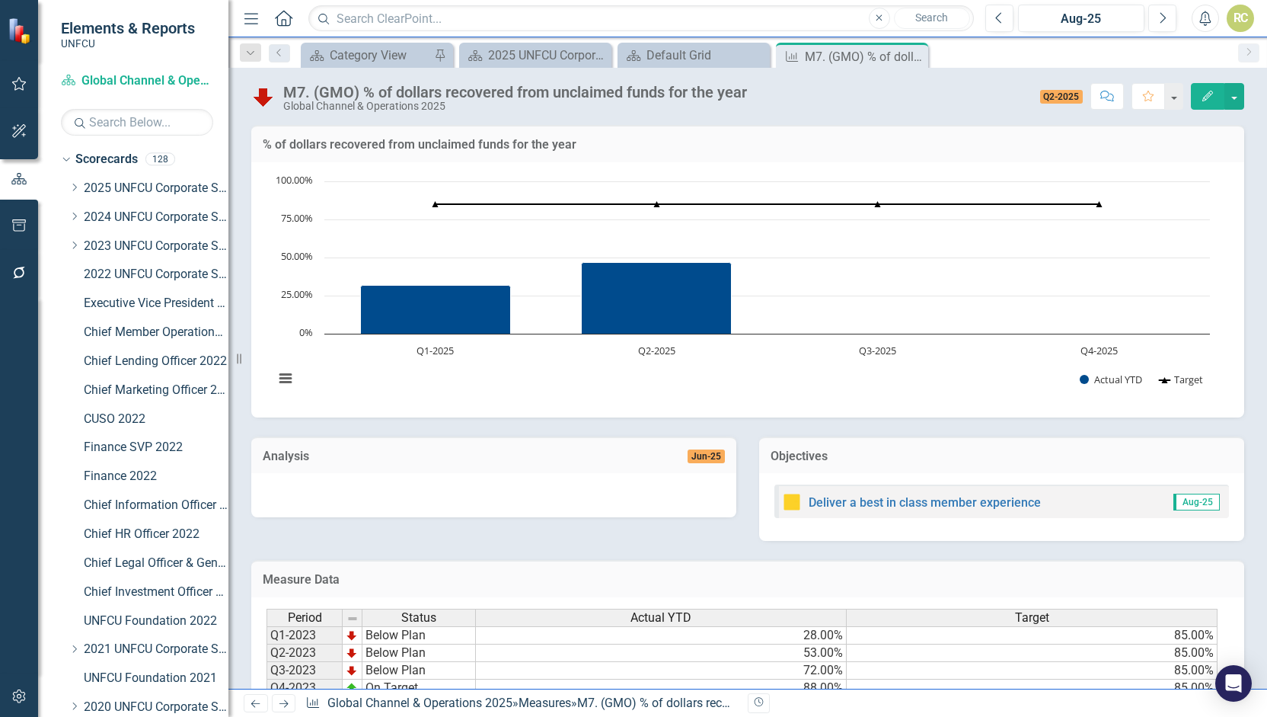
click at [0, 0] on icon at bounding box center [0, 0] width 0 height 0
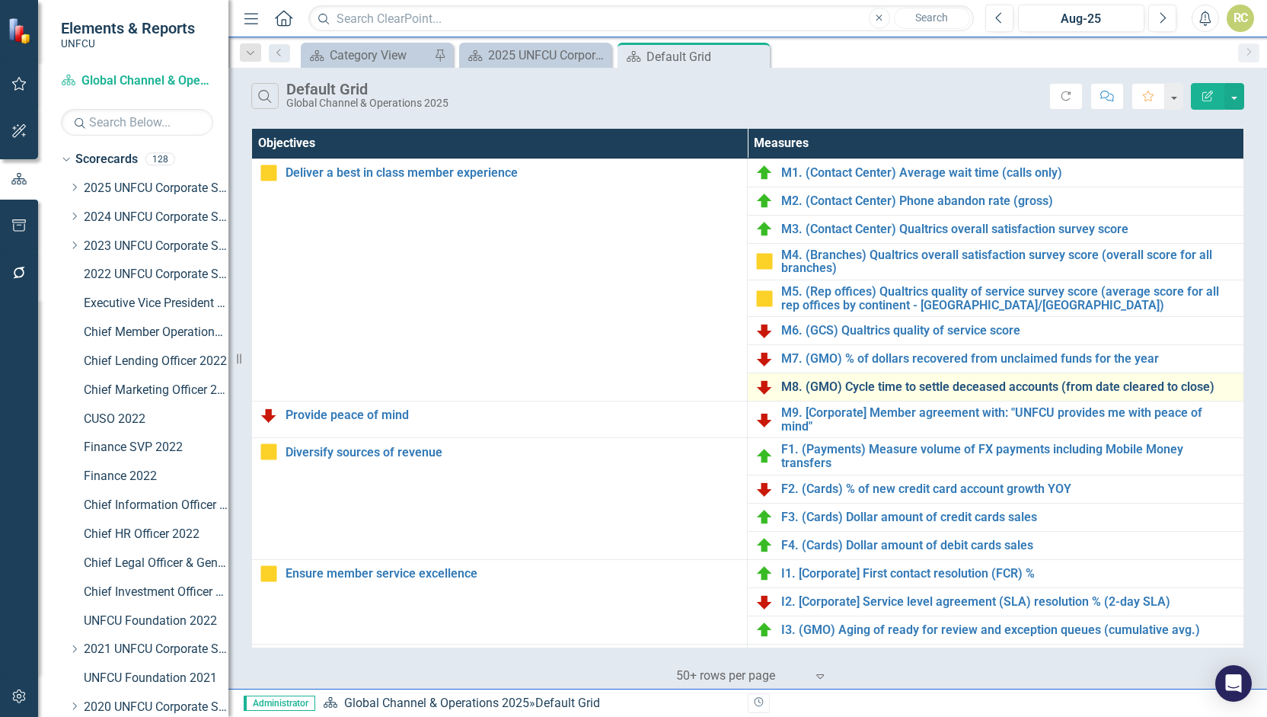
click at [866, 383] on link "M8. (GMO) Cycle time to settle deceased accounts (from date cleared to close)" at bounding box center [1008, 387] width 455 height 14
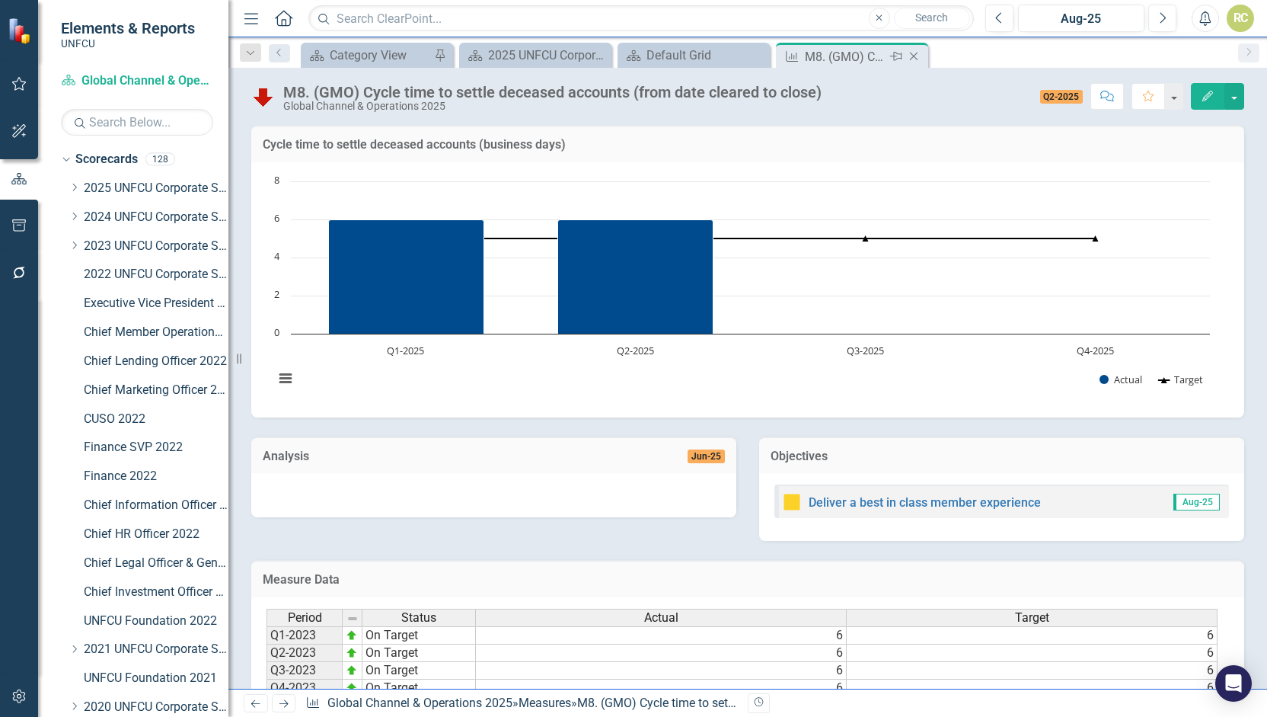
click at [915, 54] on icon "Close" at bounding box center [913, 56] width 15 height 12
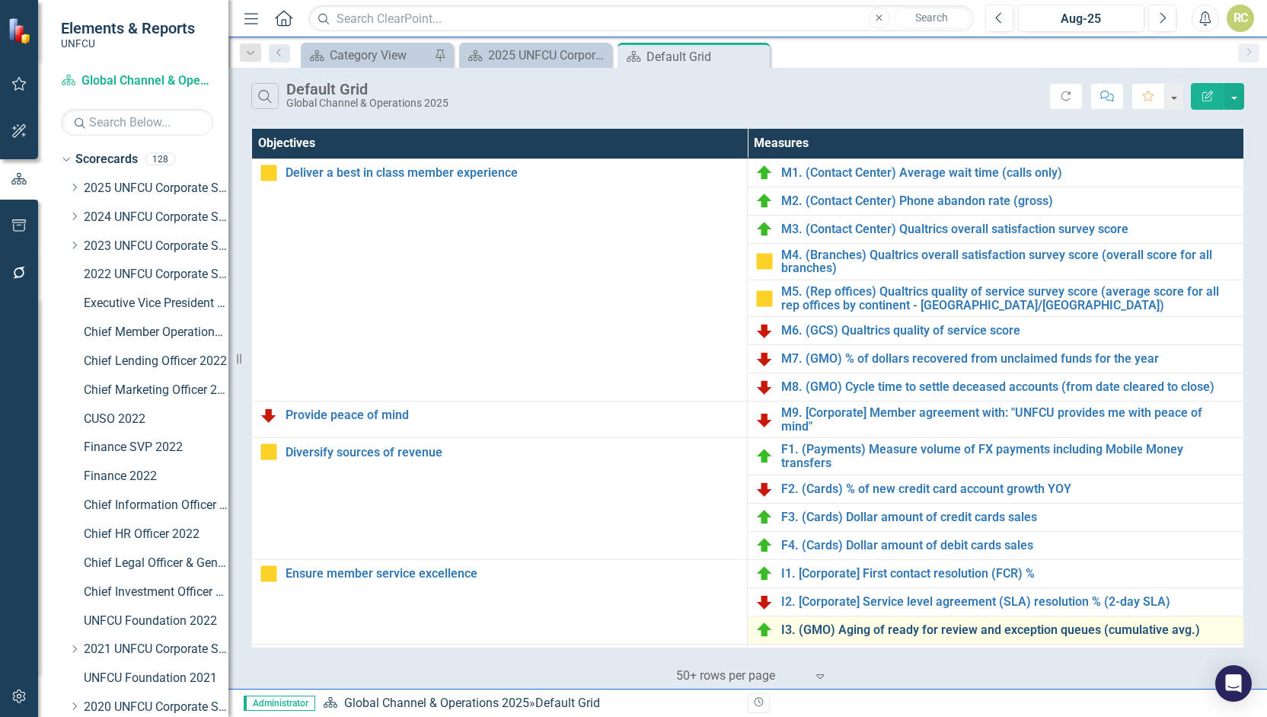
click at [987, 628] on link "I3. (GMO) Aging of ready for review and exception queues (cumulative avg.)" at bounding box center [1008, 630] width 455 height 14
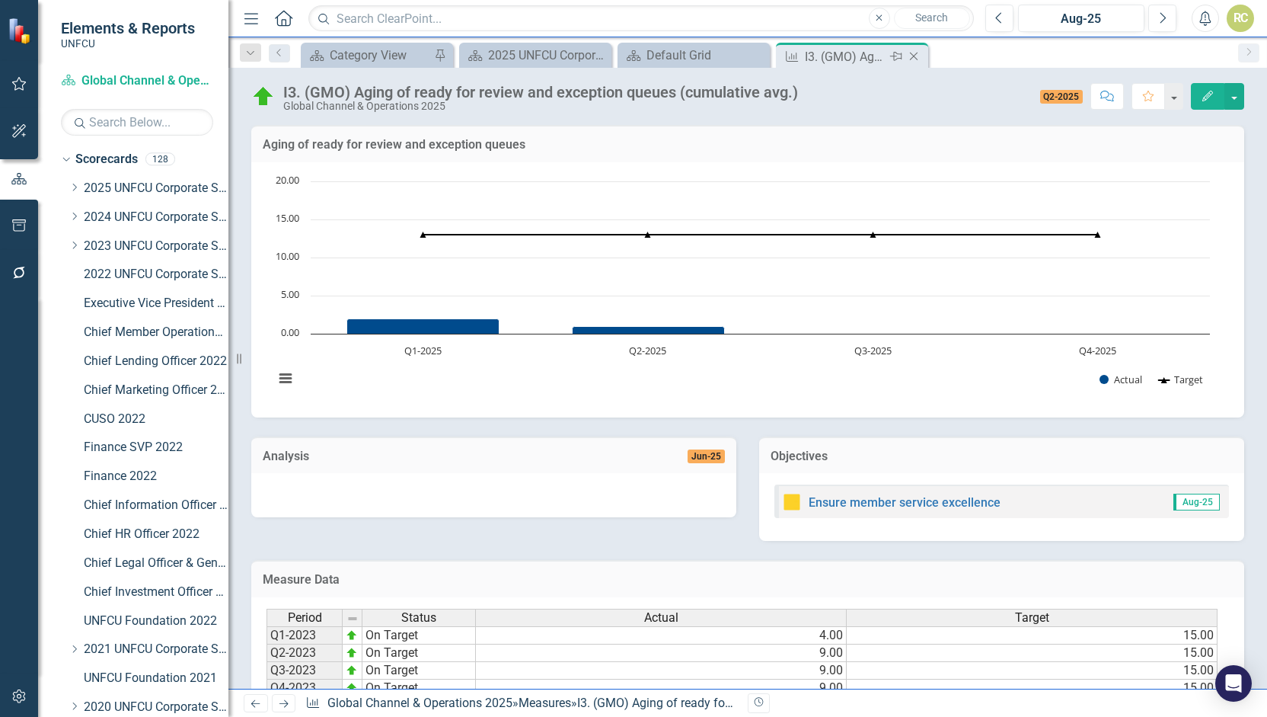
click at [918, 55] on icon "Close" at bounding box center [913, 56] width 15 height 12
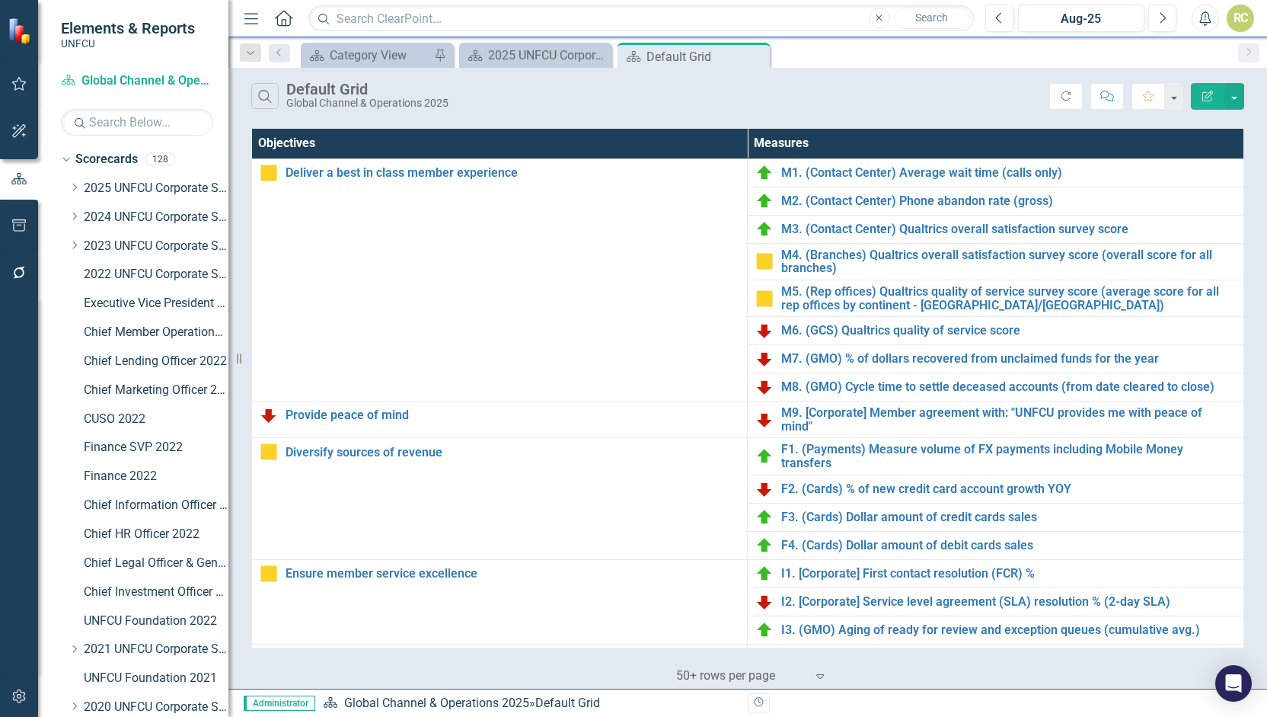
scroll to position [420, 0]
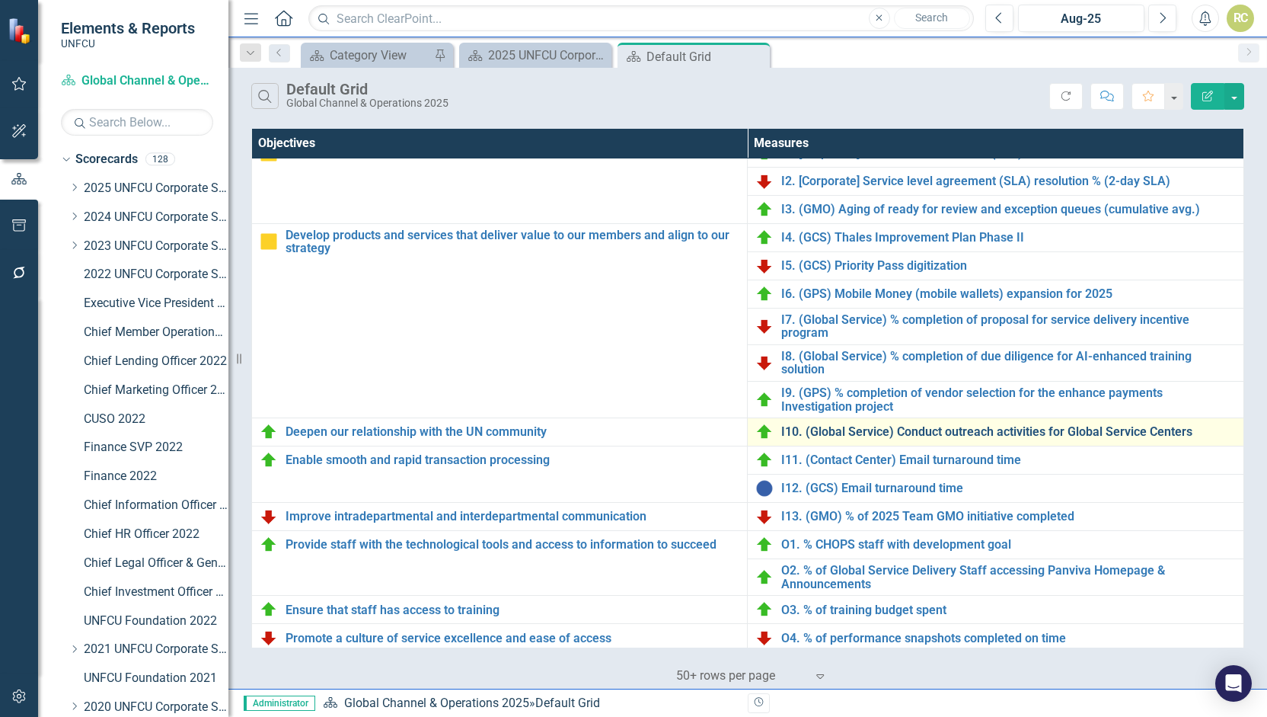
click at [896, 427] on link "I10. (Global Service) Conduct outreach activities for Global Service Centers" at bounding box center [1008, 432] width 455 height 14
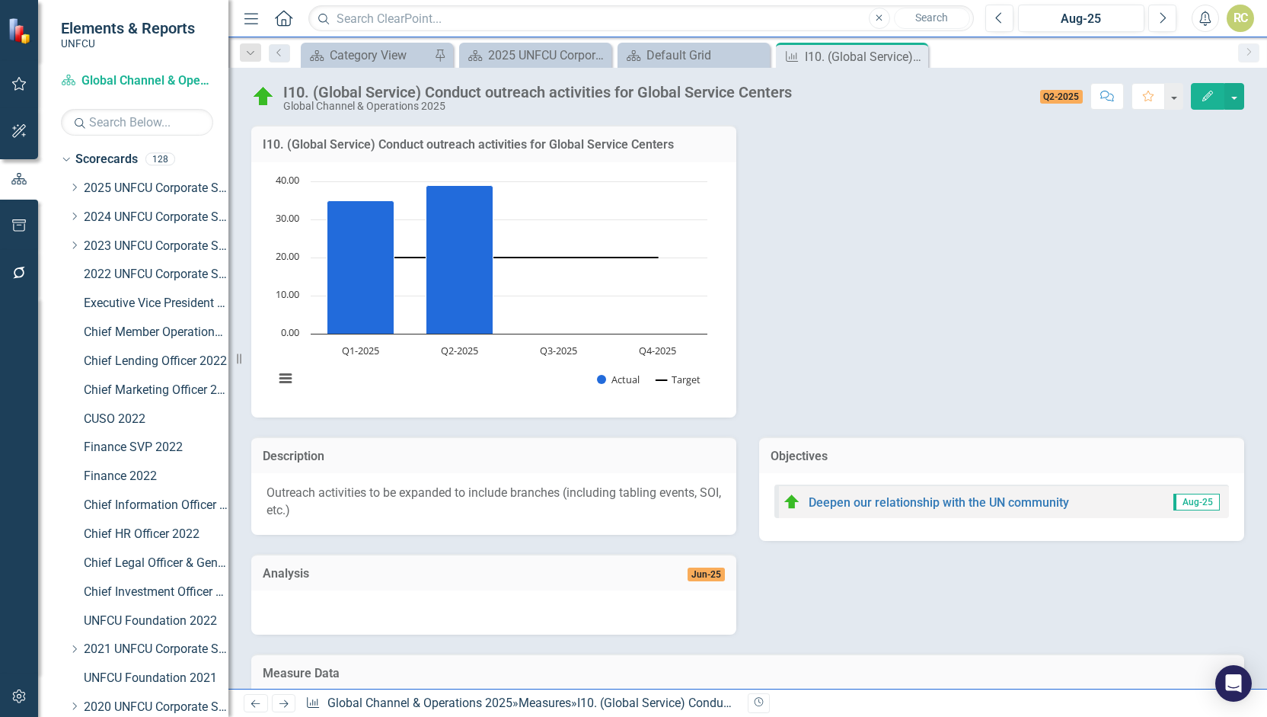
scroll to position [279, 0]
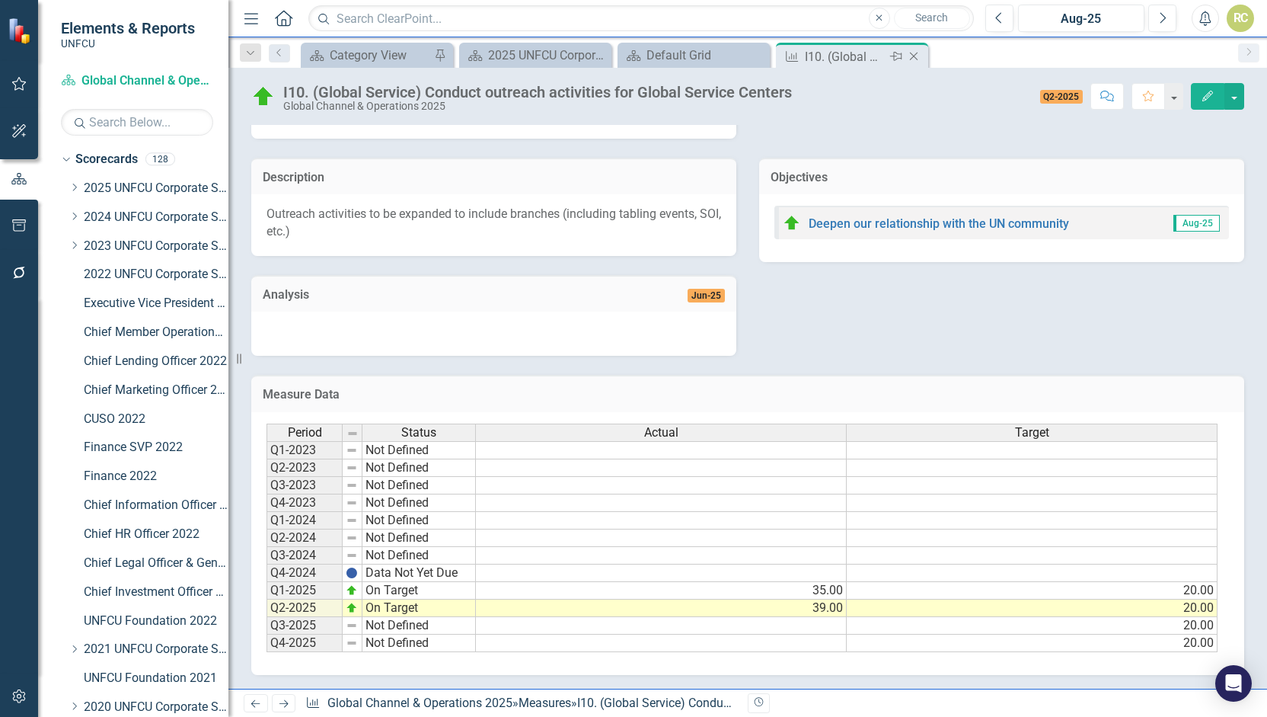
click at [917, 56] on icon "Close" at bounding box center [913, 56] width 15 height 12
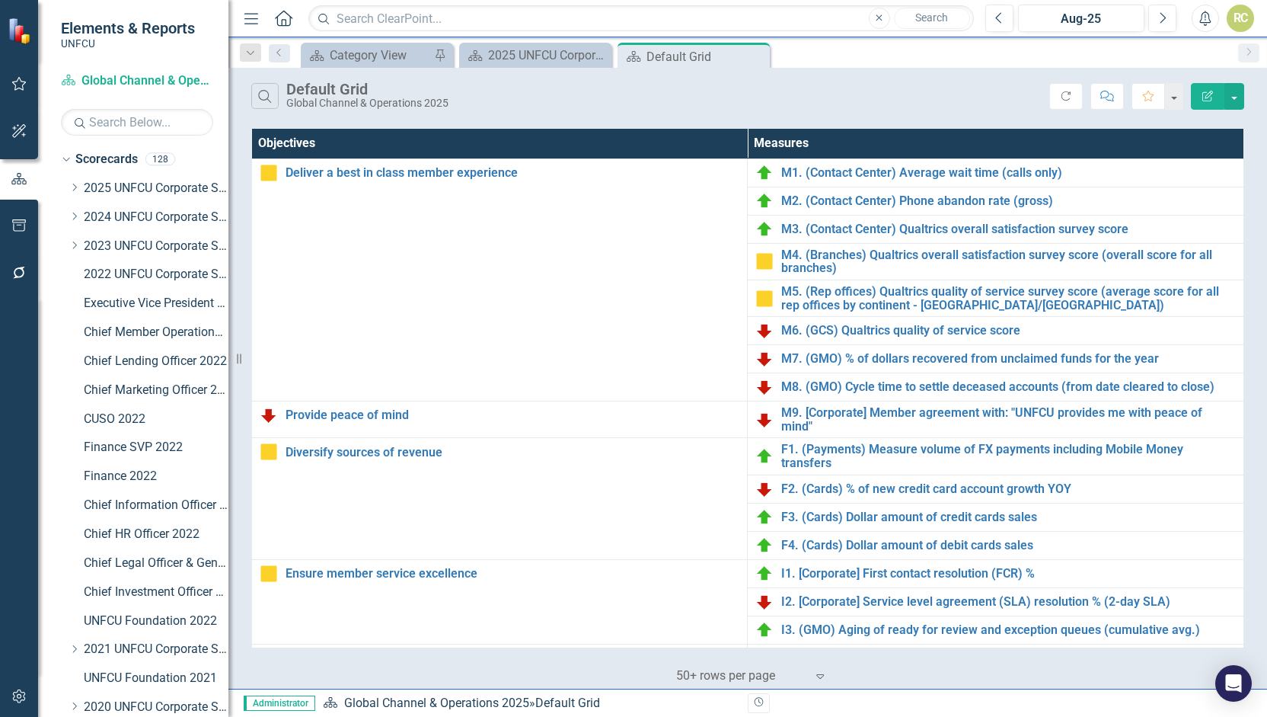
scroll to position [420, 0]
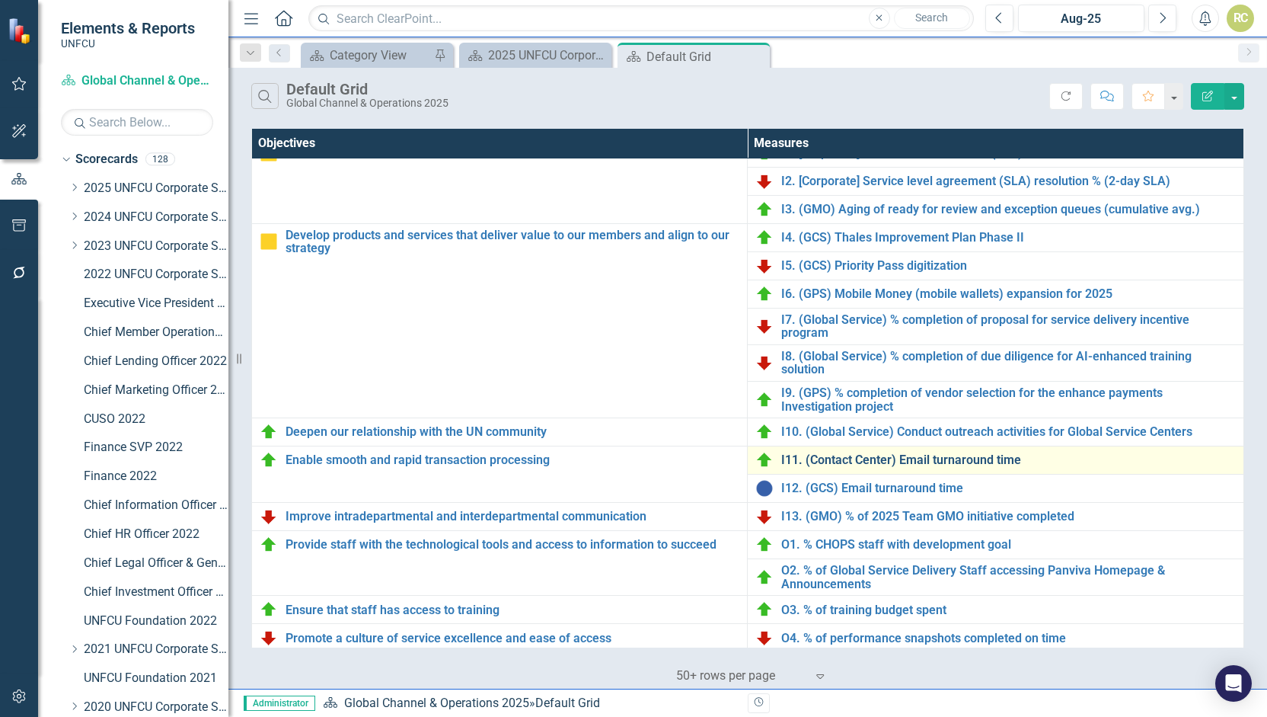
click at [845, 458] on link "I11. (Contact Center) Email turnaround time" at bounding box center [1008, 460] width 455 height 14
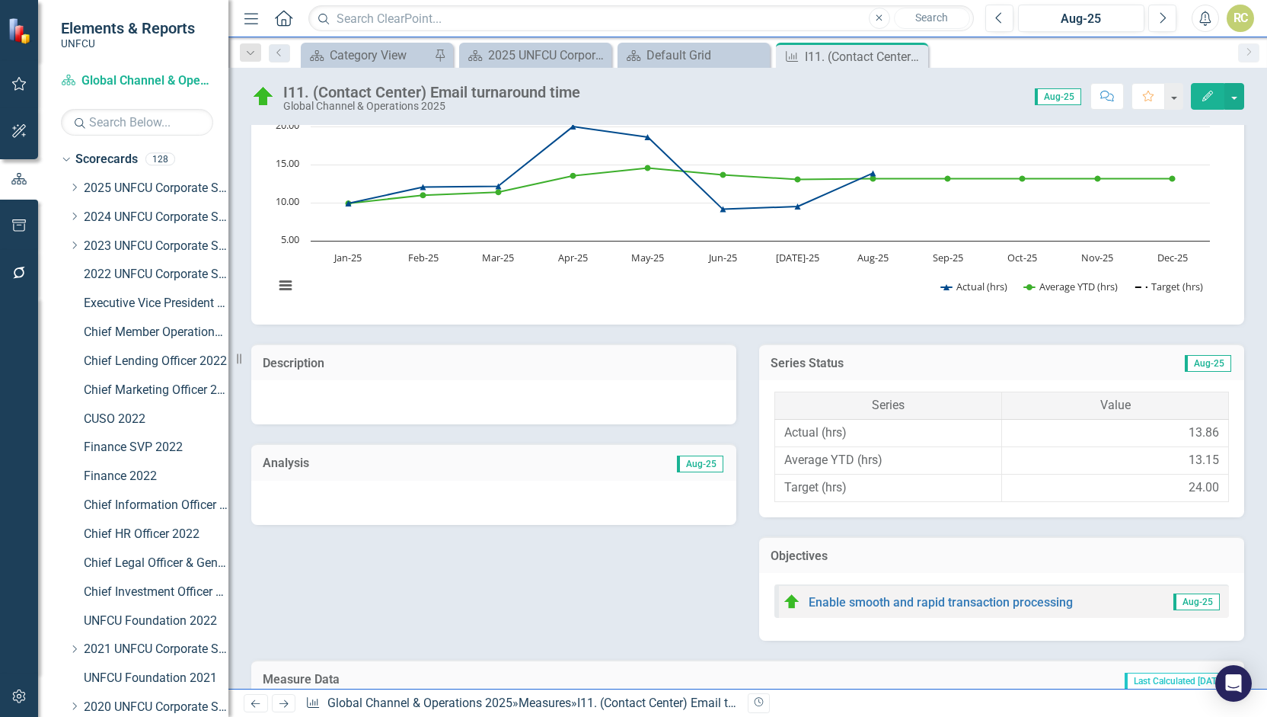
scroll to position [586, 0]
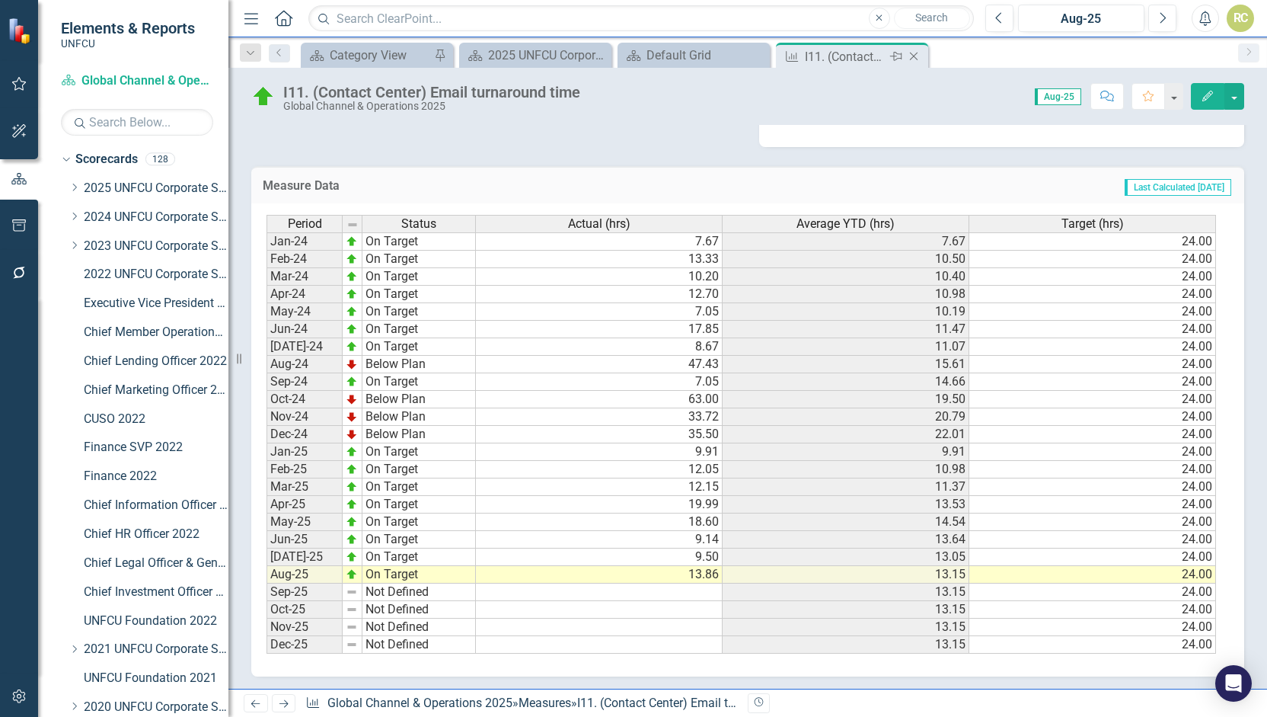
click at [917, 56] on icon "Close" at bounding box center [913, 56] width 15 height 12
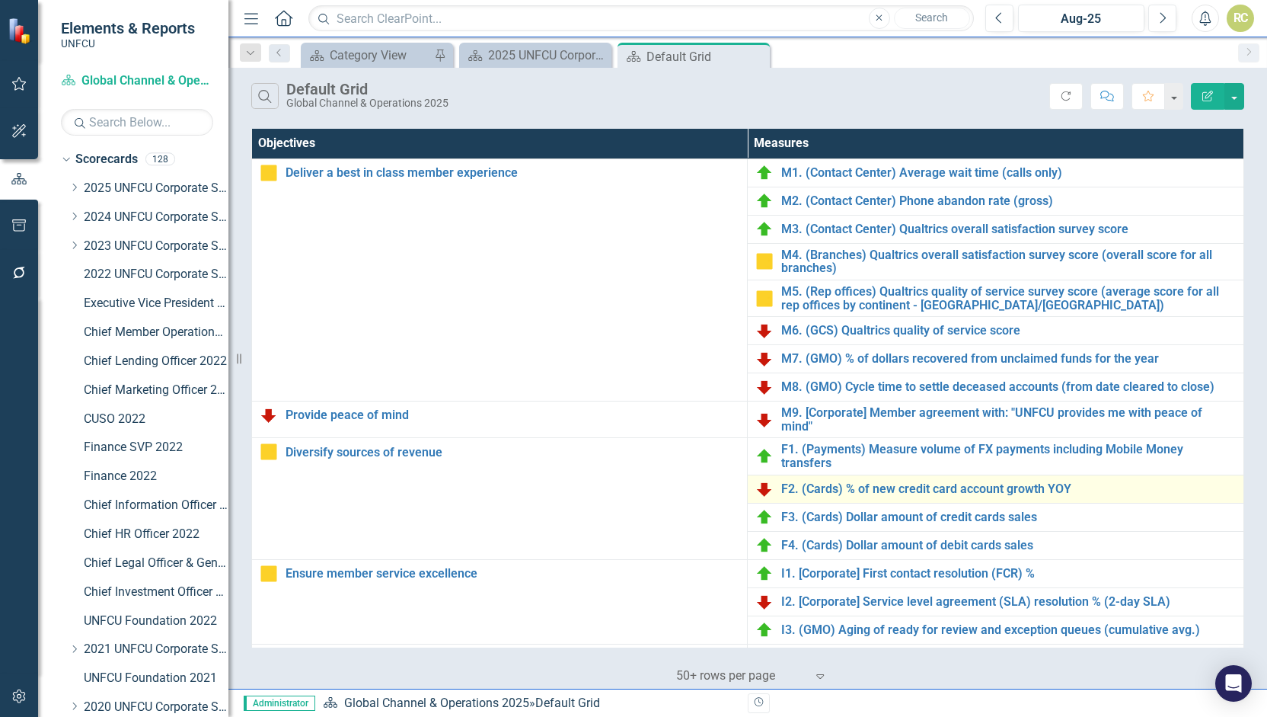
scroll to position [420, 0]
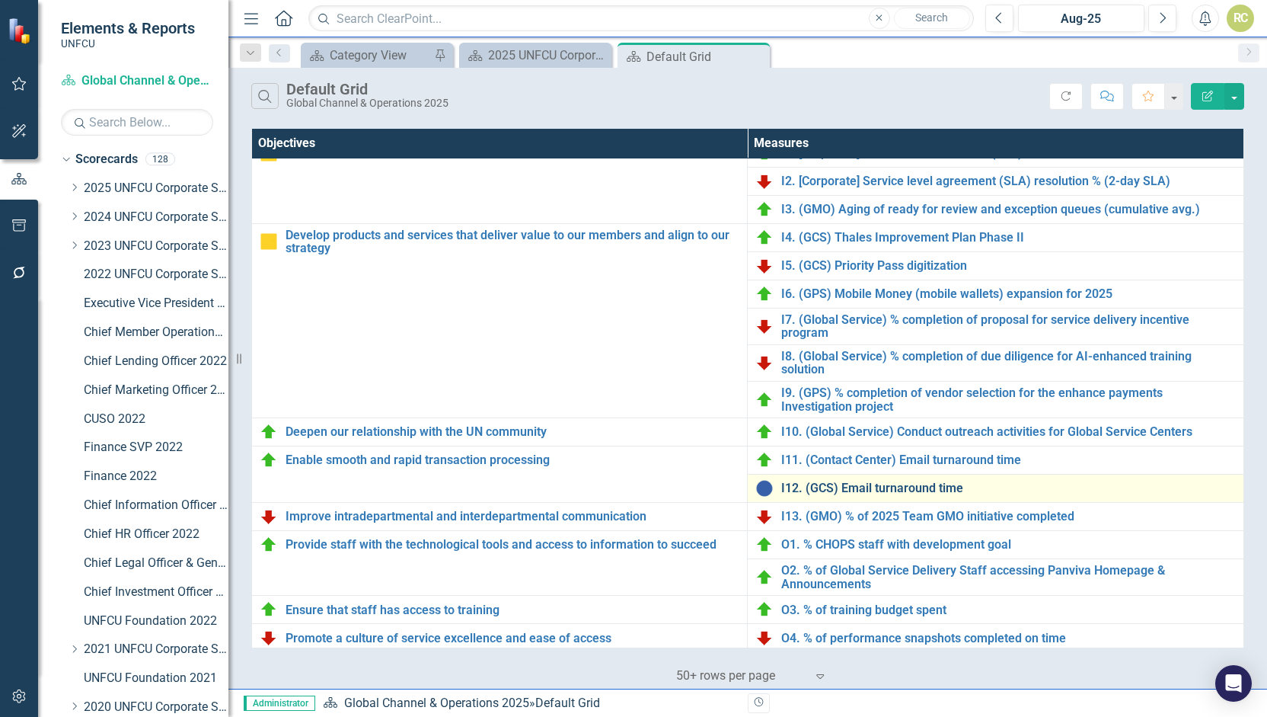
click at [862, 484] on link "I12. (GCS) Email turnaround time" at bounding box center [1008, 488] width 455 height 14
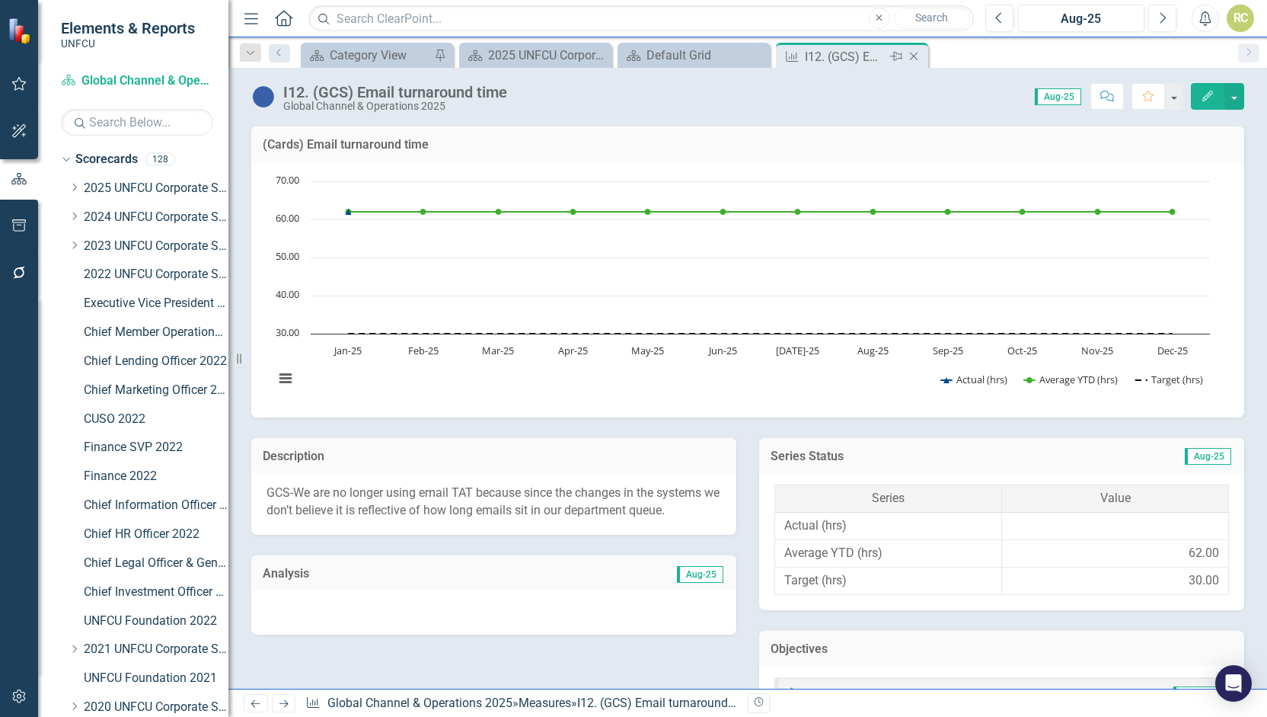
click at [920, 57] on icon "Close" at bounding box center [913, 56] width 15 height 12
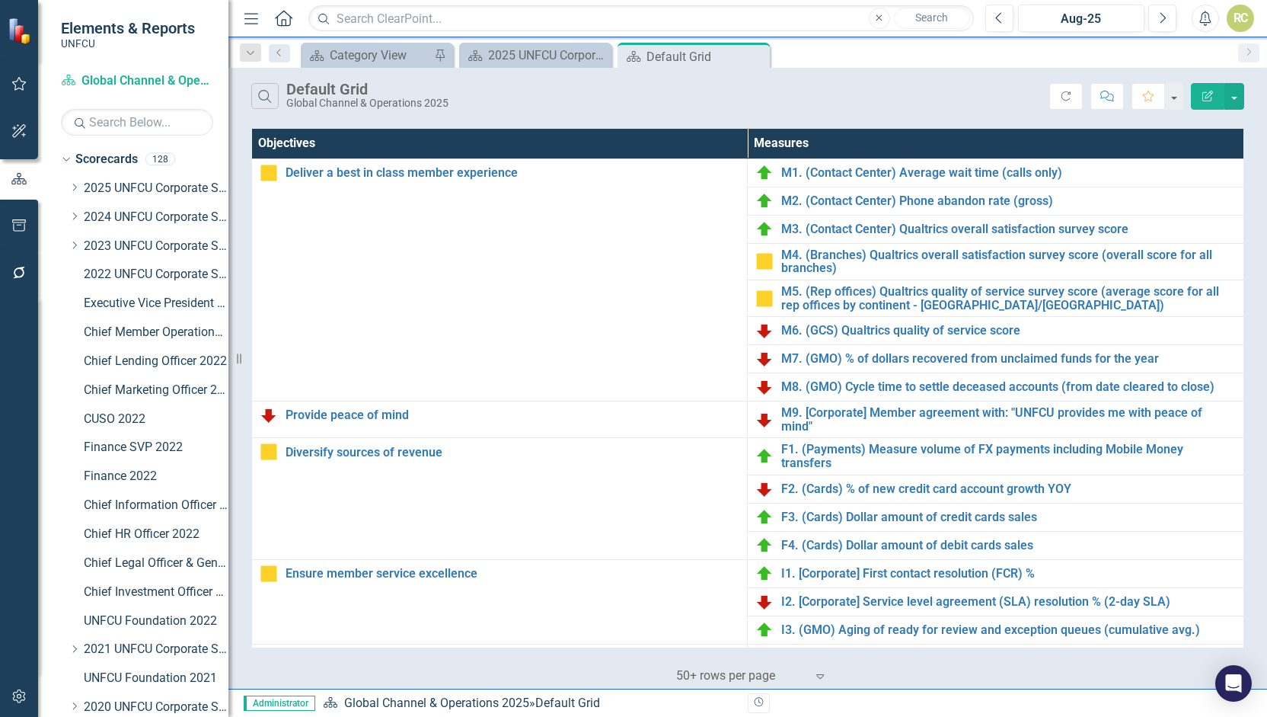
scroll to position [420, 0]
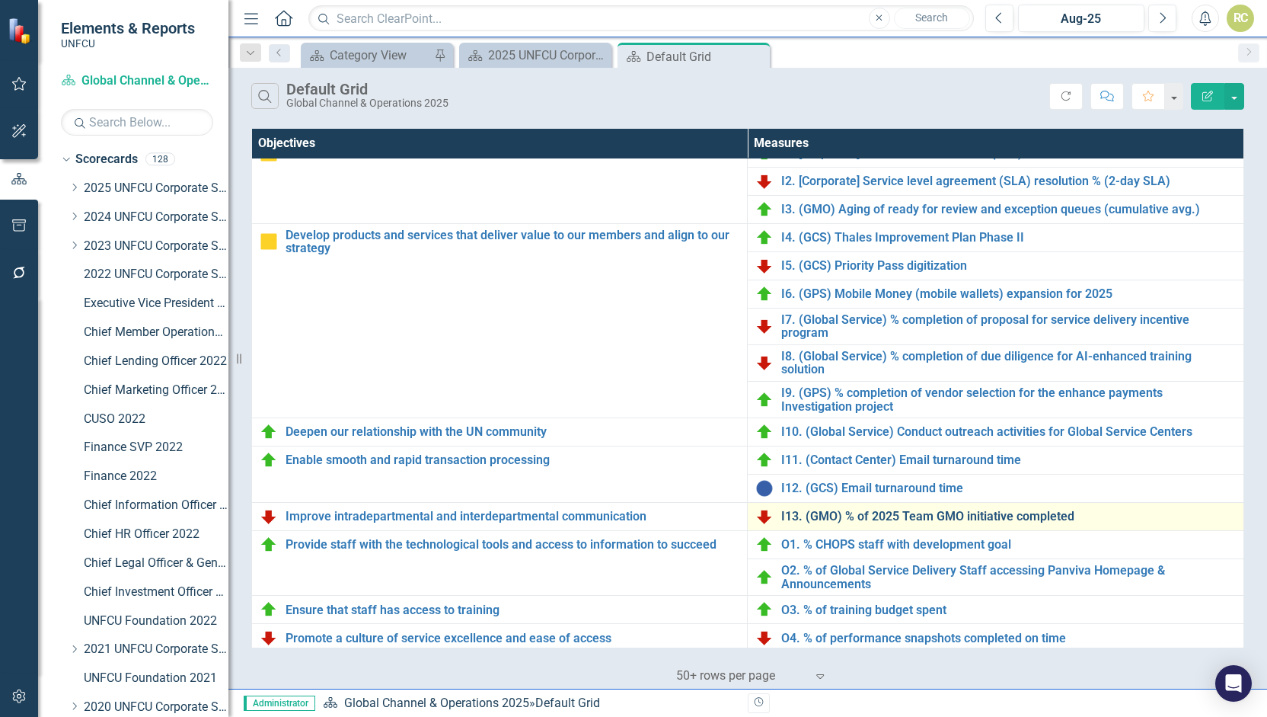
click at [880, 516] on link "I13. (GMO) % of 2025 Team GMO initiative completed" at bounding box center [1008, 516] width 455 height 14
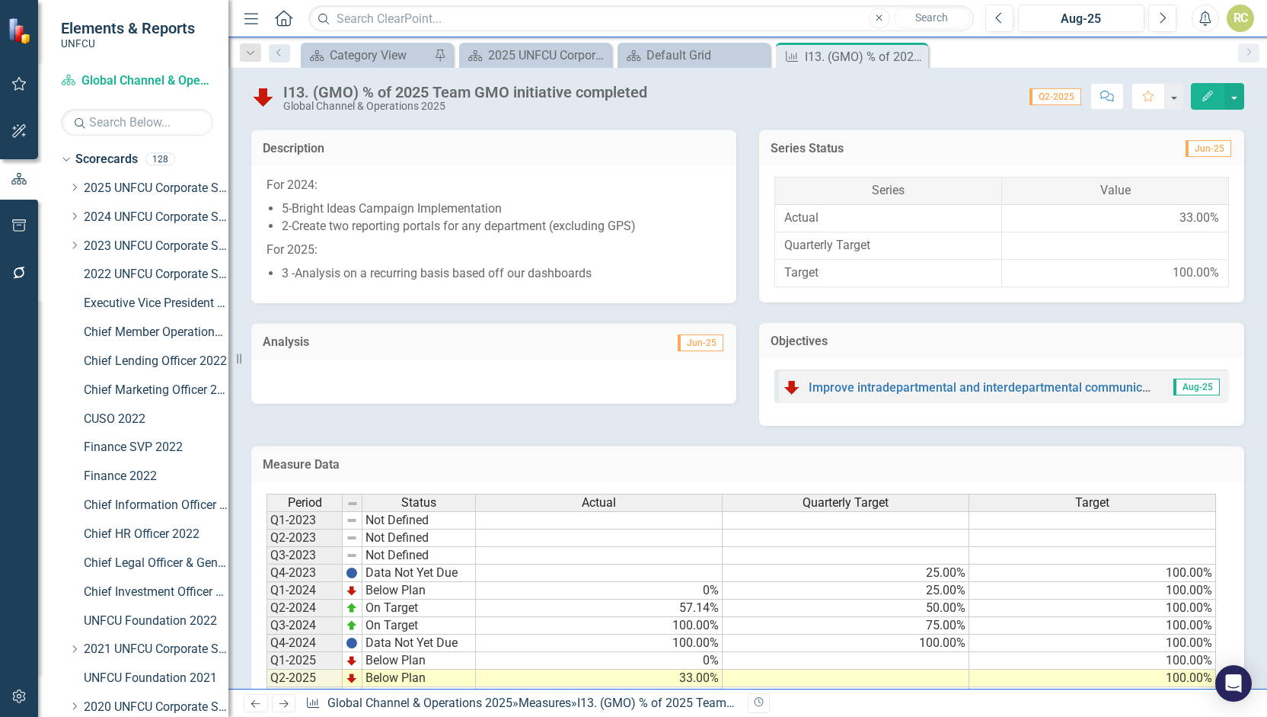
scroll to position [376, 0]
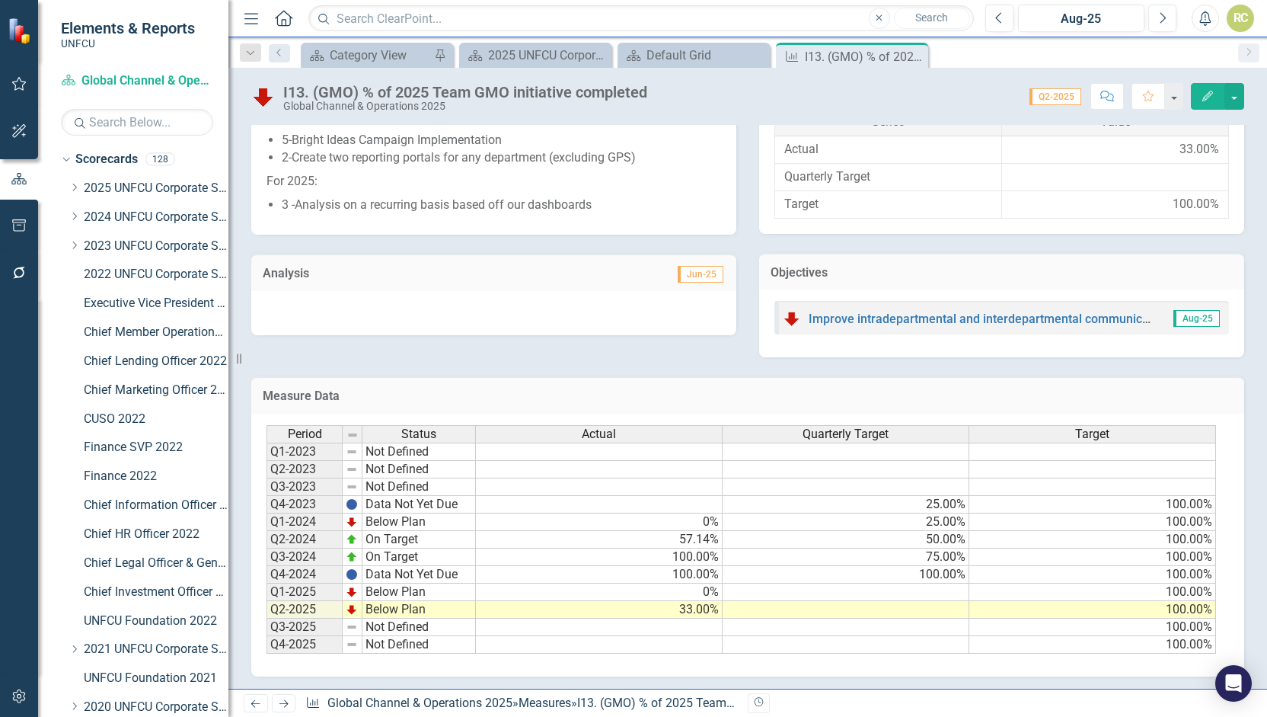
drag, startPoint x: 919, startPoint y: 56, endPoint x: 877, endPoint y: 65, distance: 43.0
click at [0, 0] on icon "Close" at bounding box center [0, 0] width 0 height 0
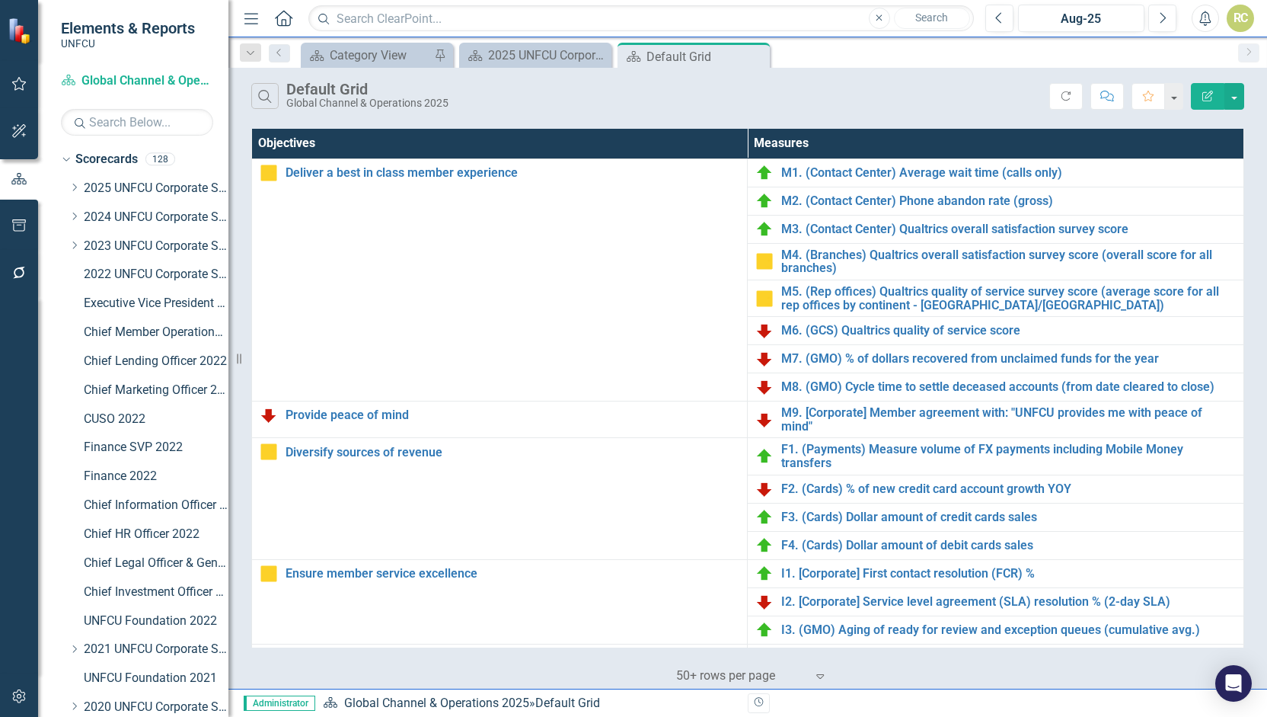
scroll to position [420, 0]
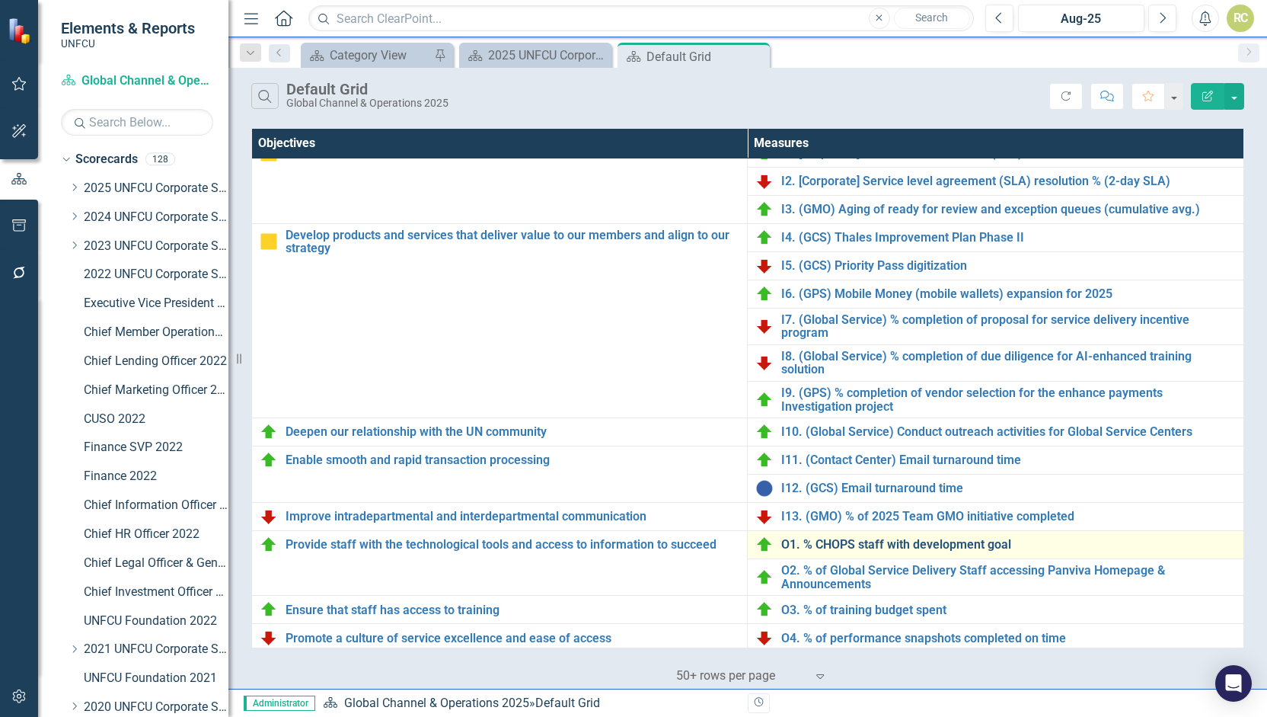
click at [954, 538] on link "O1. % CHOPS staff with development goal" at bounding box center [1008, 545] width 455 height 14
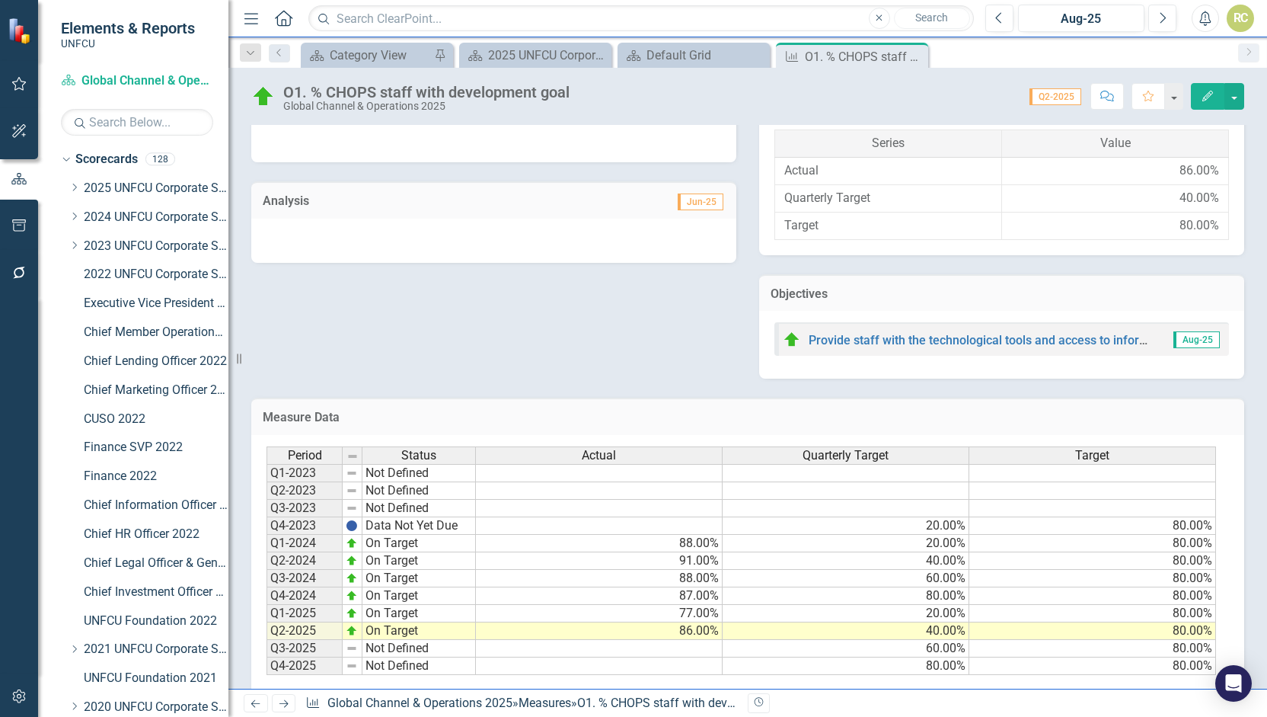
scroll to position [376, 0]
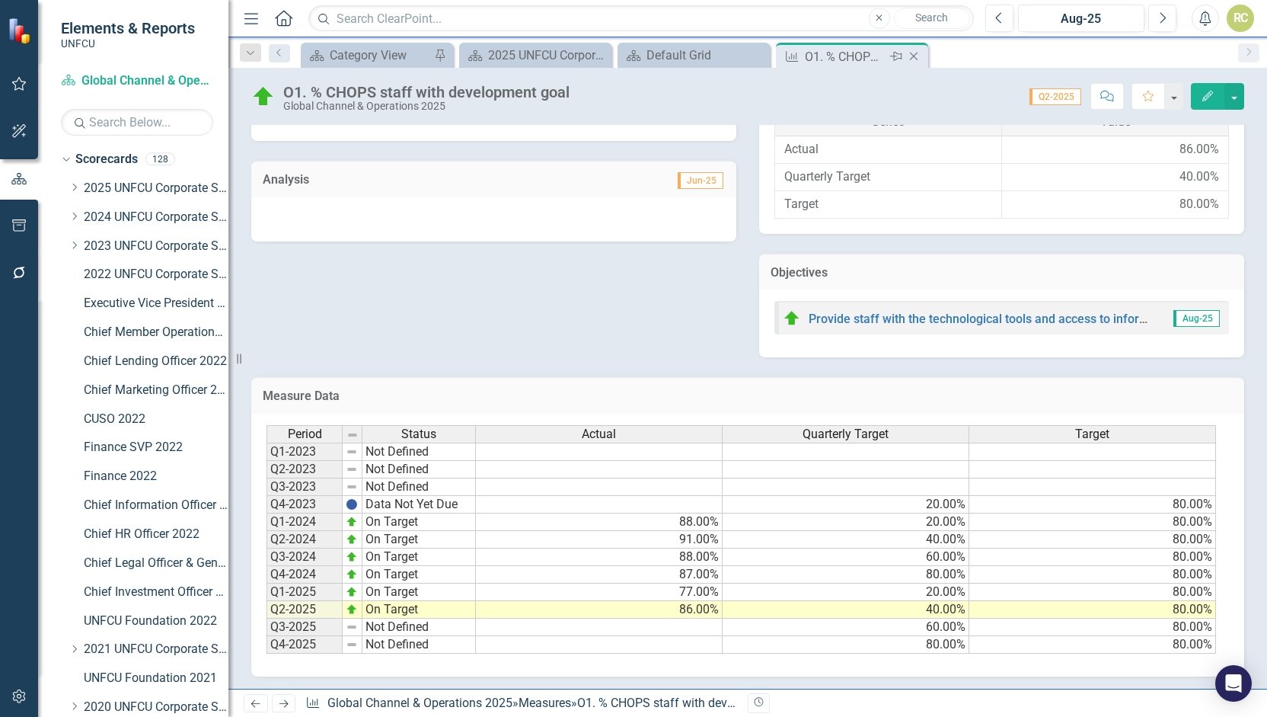
click at [918, 53] on icon "Close" at bounding box center [913, 56] width 15 height 12
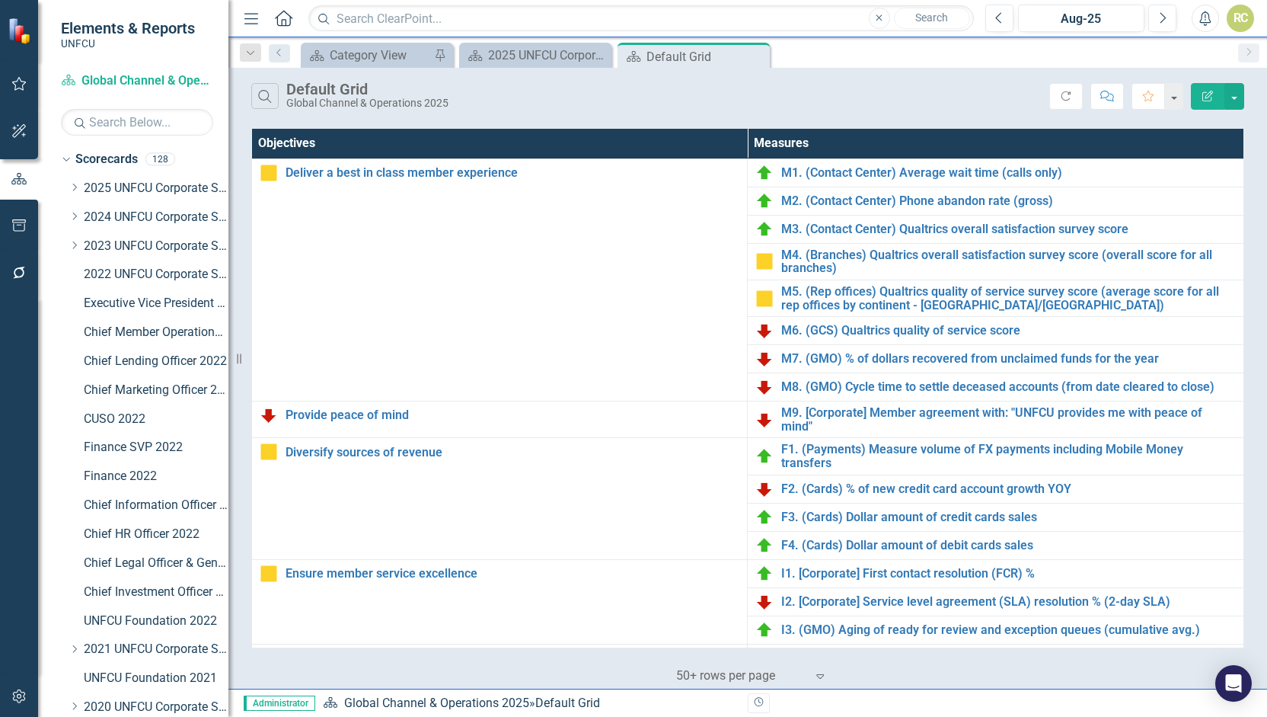
scroll to position [420, 0]
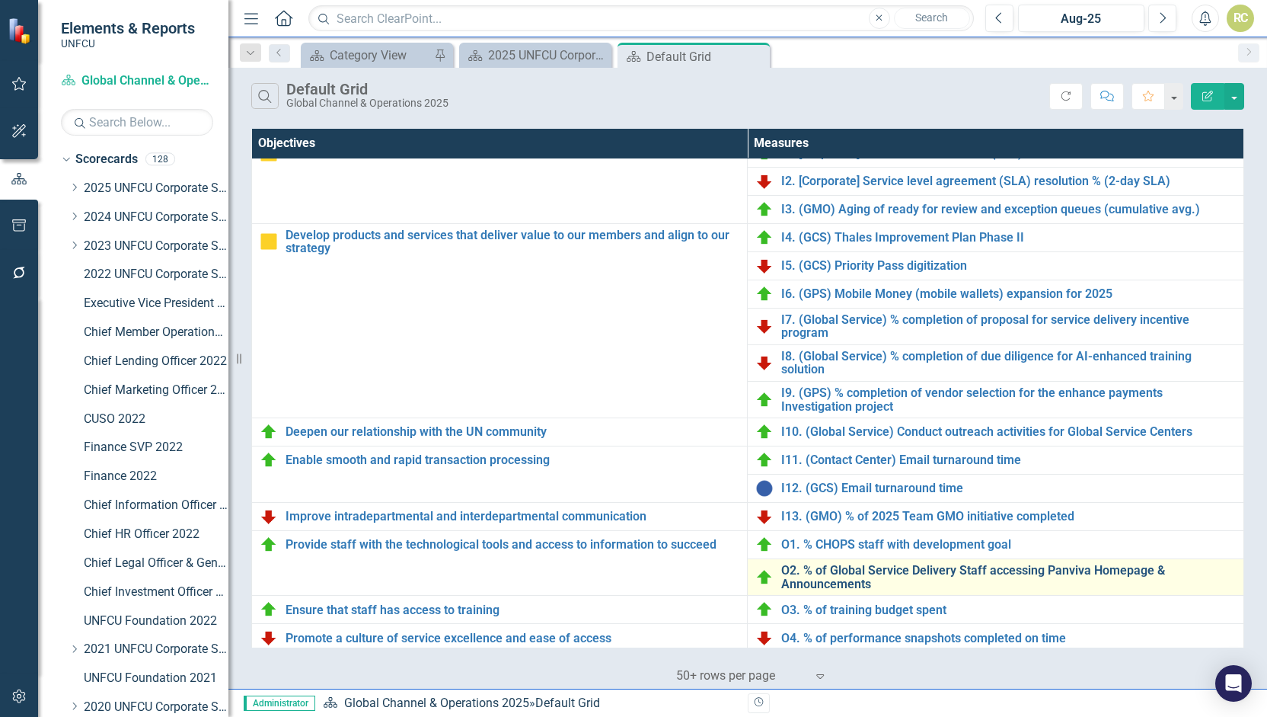
click at [952, 568] on link "O2. % of Global Service Delivery Staff accessing Panviva Homepage & Announcemen…" at bounding box center [1008, 577] width 455 height 27
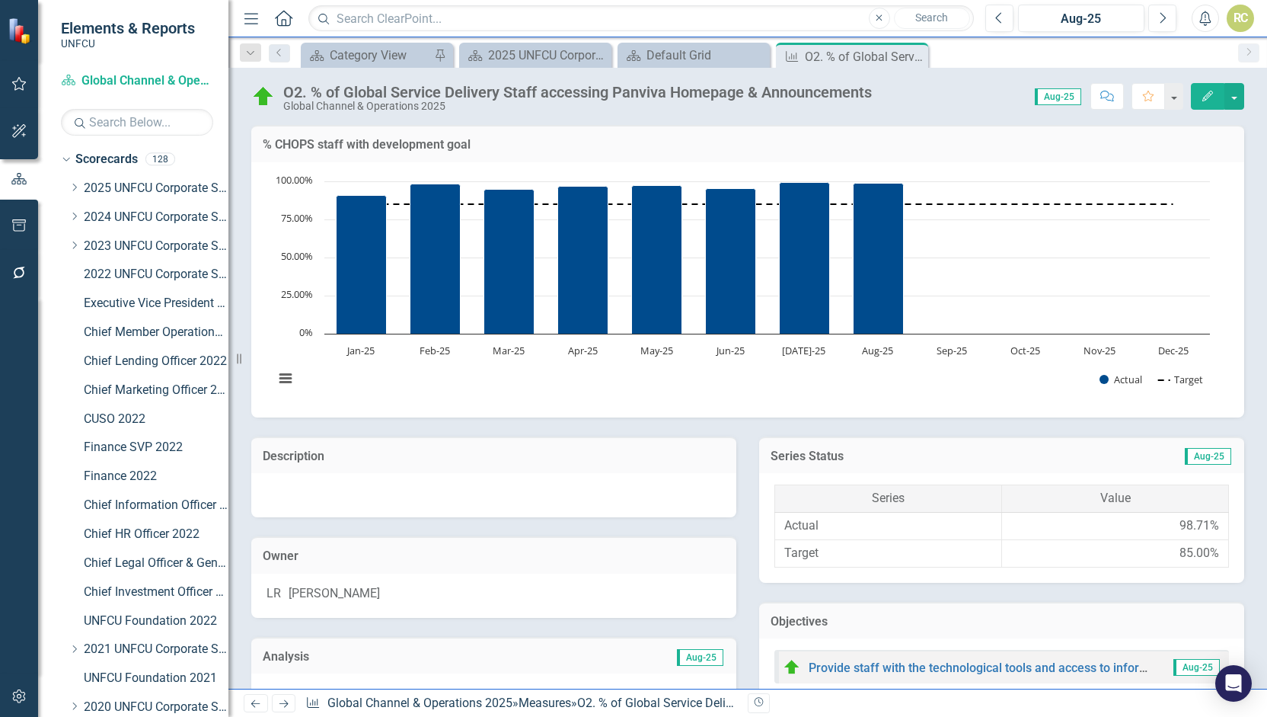
scroll to position [576, 0]
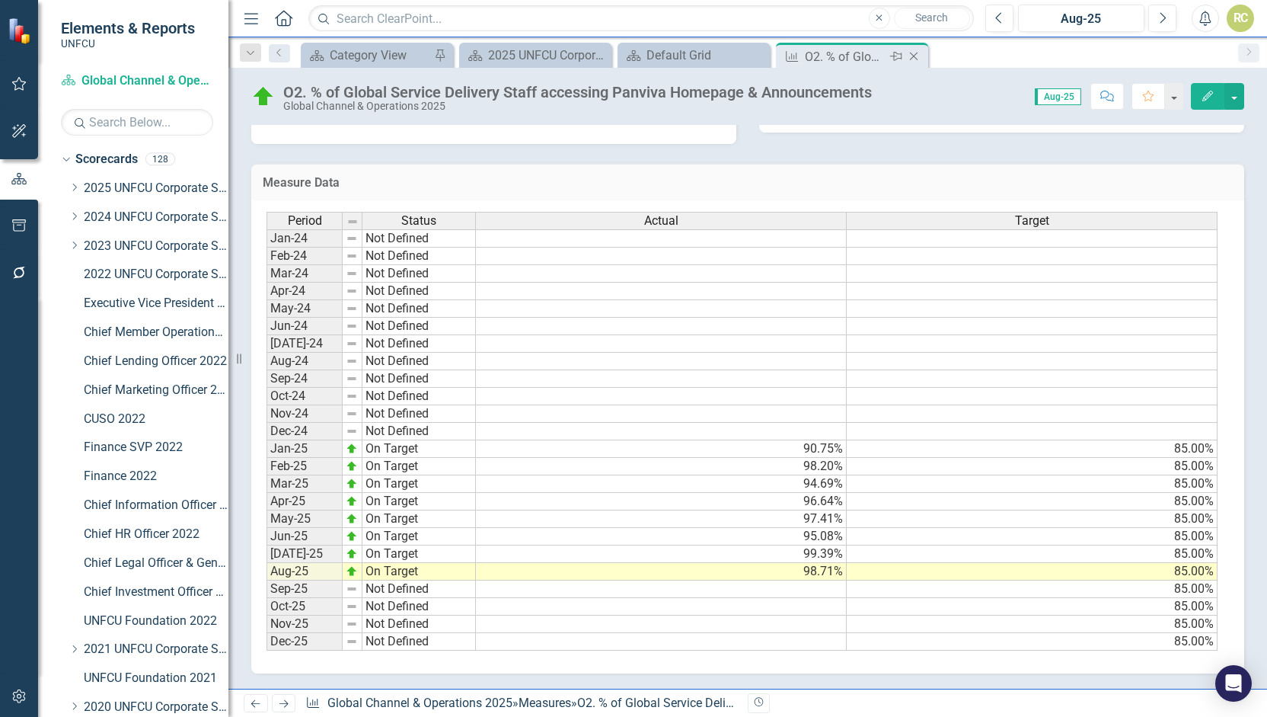
click at [914, 56] on icon at bounding box center [914, 57] width 8 height 8
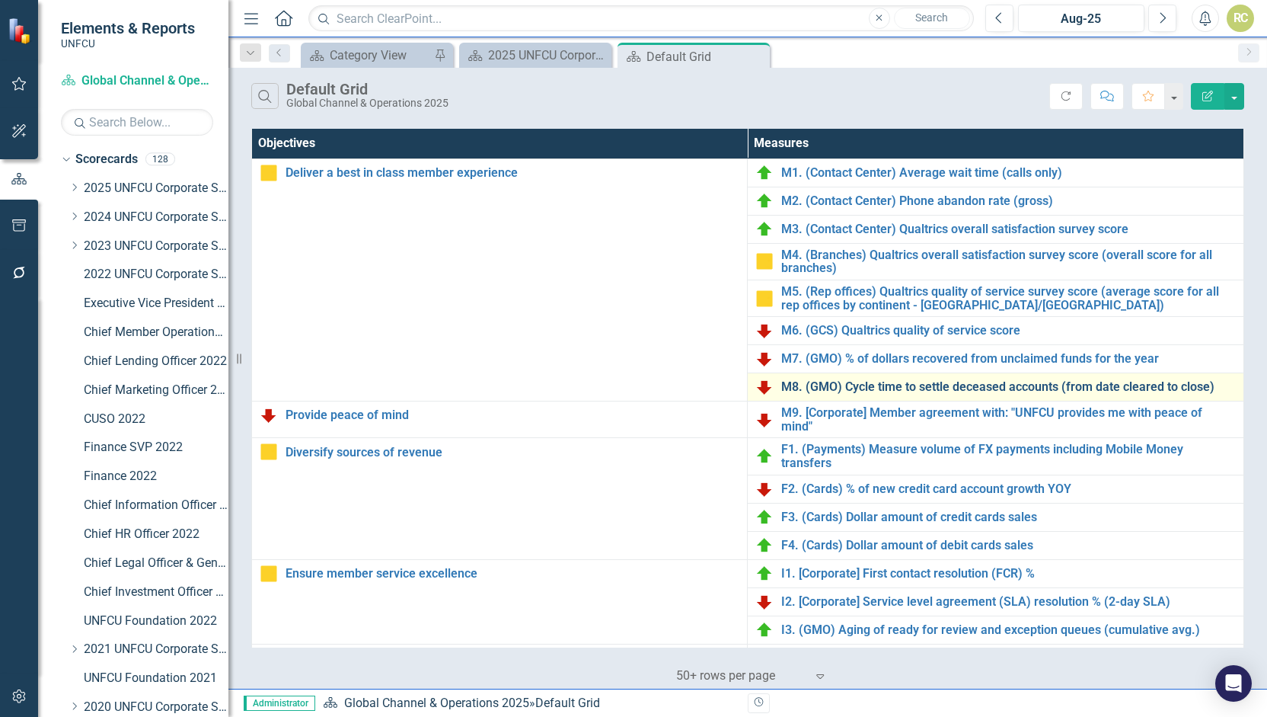
scroll to position [420, 0]
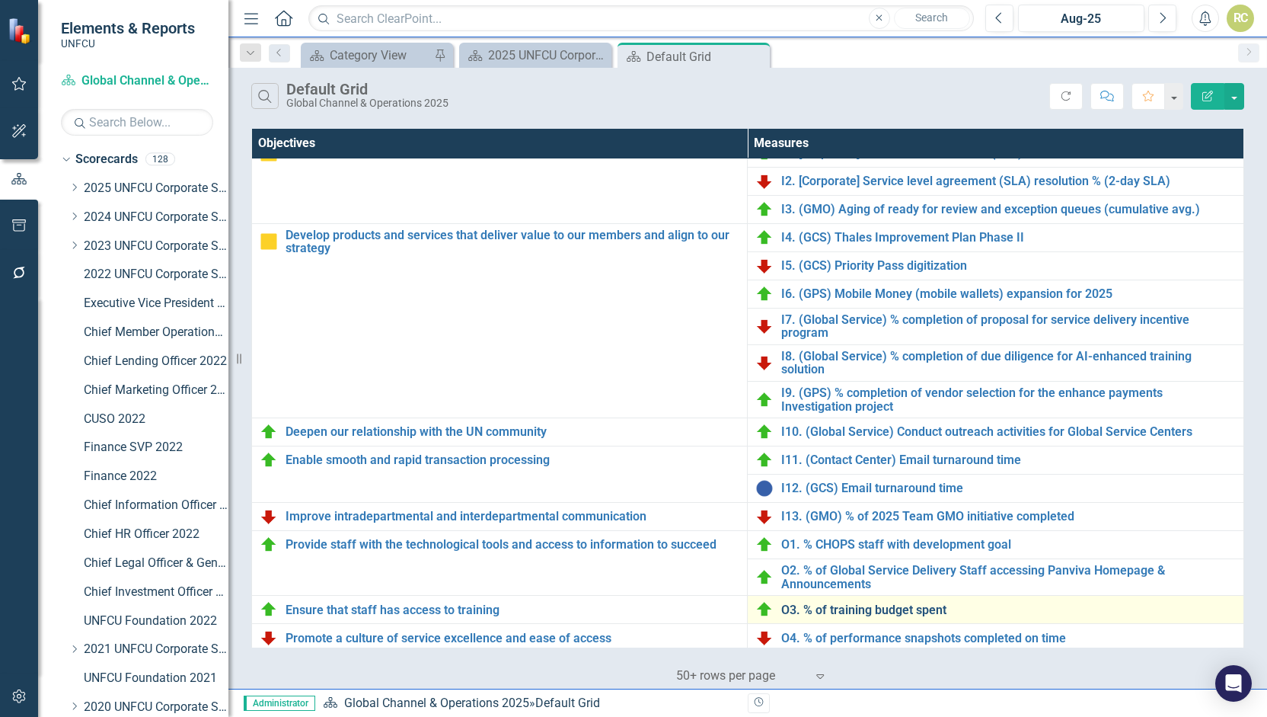
click at [830, 603] on link "O3. % of training budget spent" at bounding box center [1008, 610] width 455 height 14
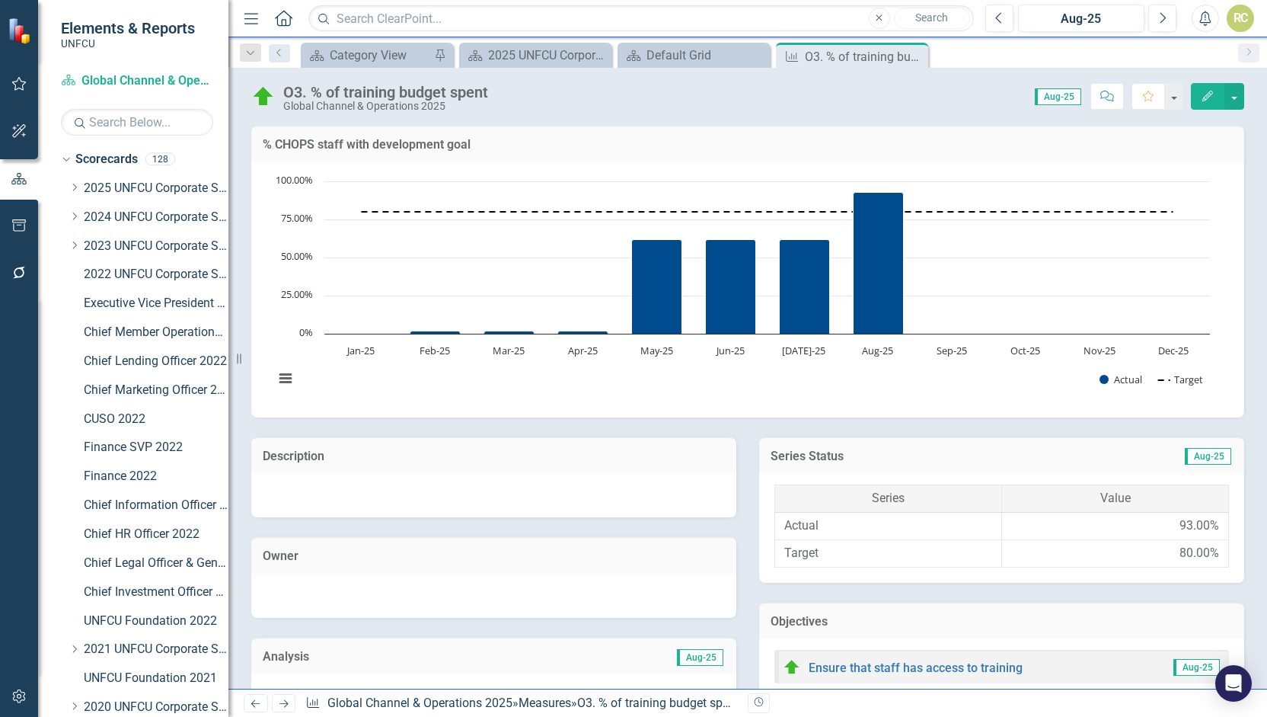
scroll to position [573, 0]
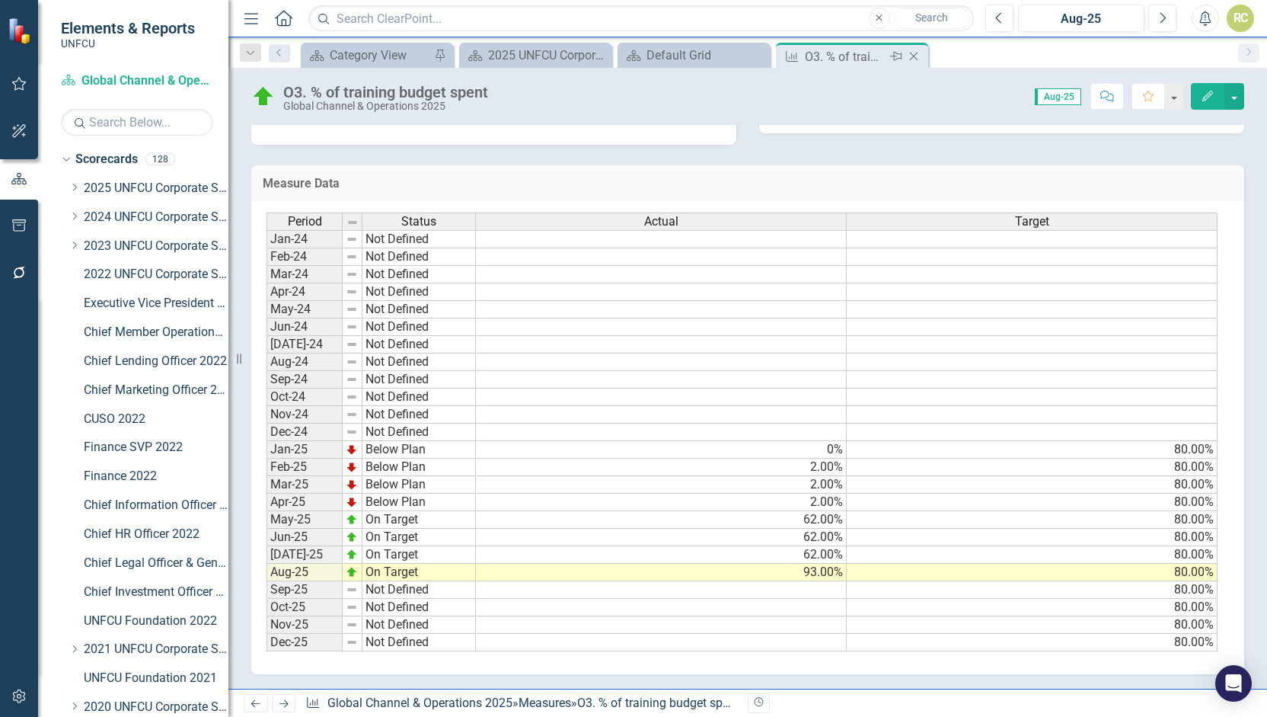
click at [917, 53] on icon "Close" at bounding box center [913, 56] width 15 height 12
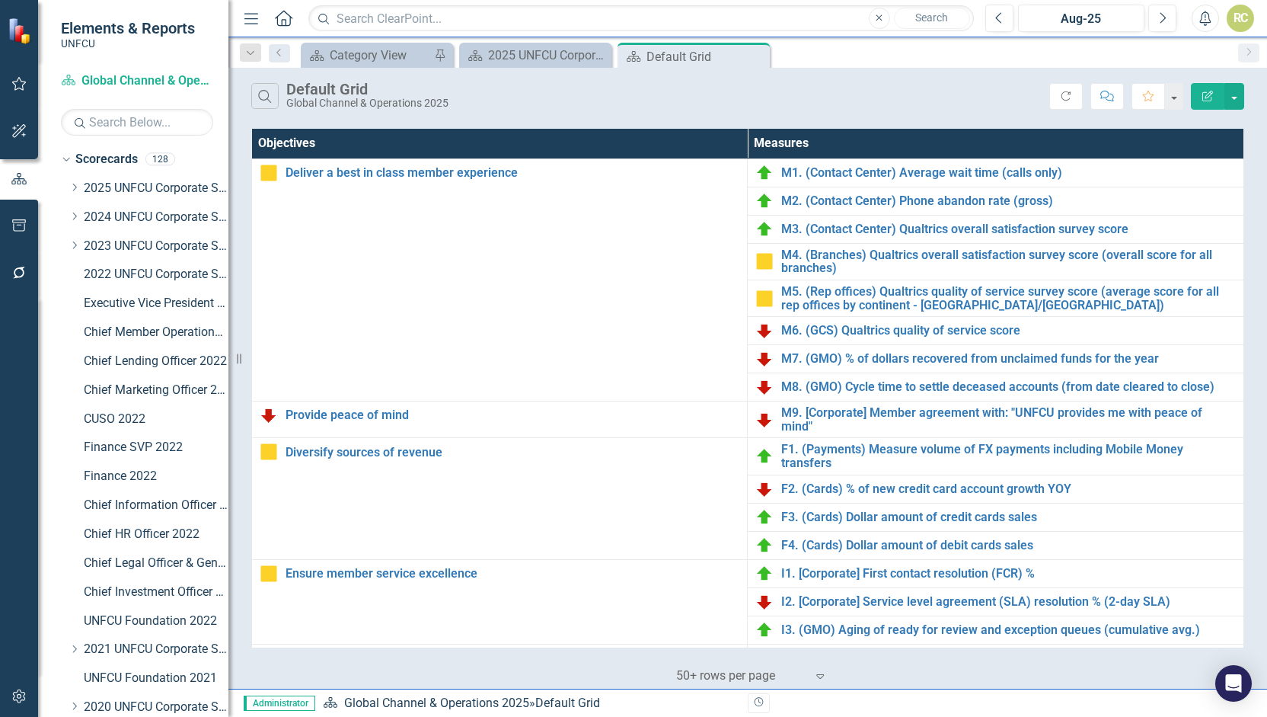
scroll to position [420, 0]
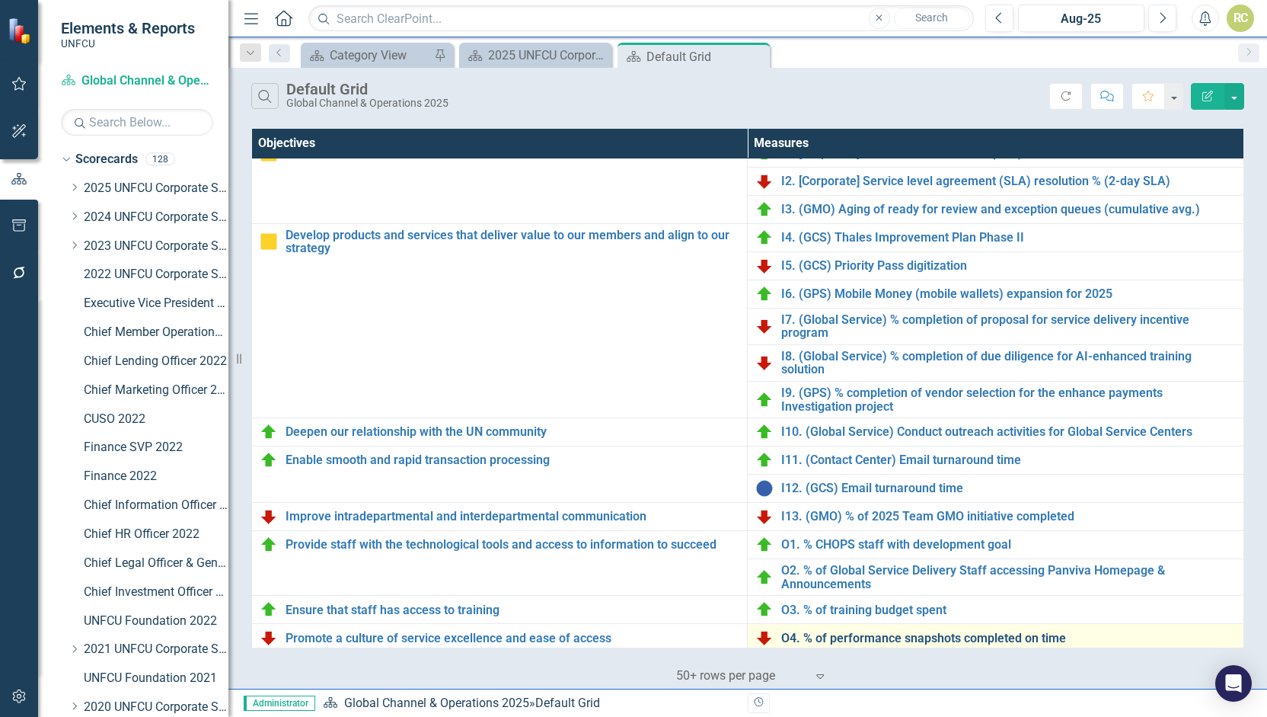
click at [862, 634] on link "O4. % of performance snapshots completed on time" at bounding box center [1008, 638] width 455 height 14
